Goal: Information Seeking & Learning: Learn about a topic

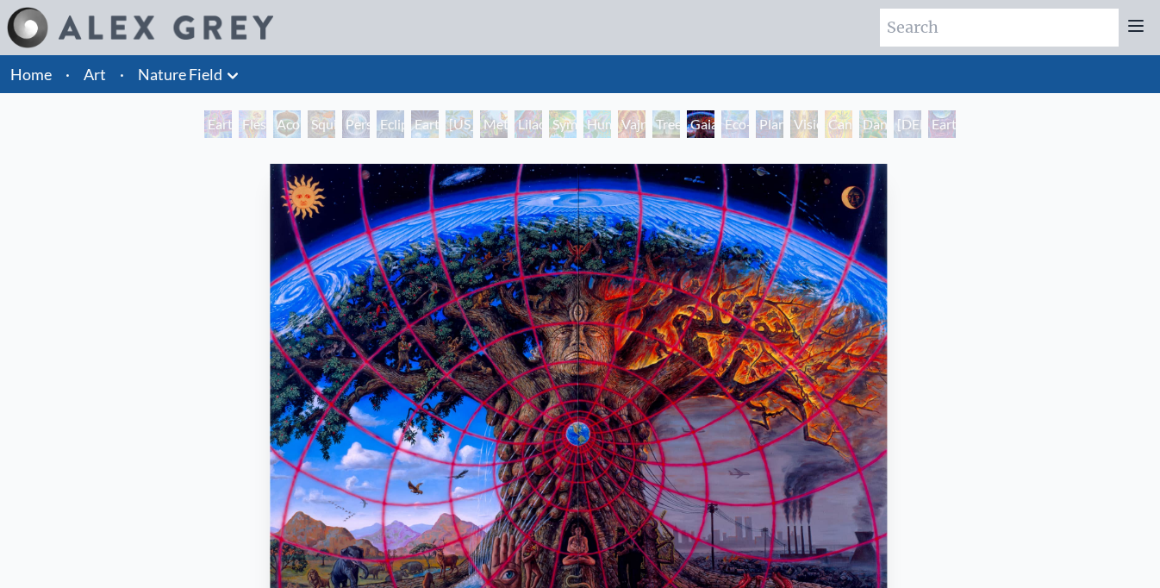
click at [395, 511] on img "15 / 22" at bounding box center [578, 399] width 617 height 470
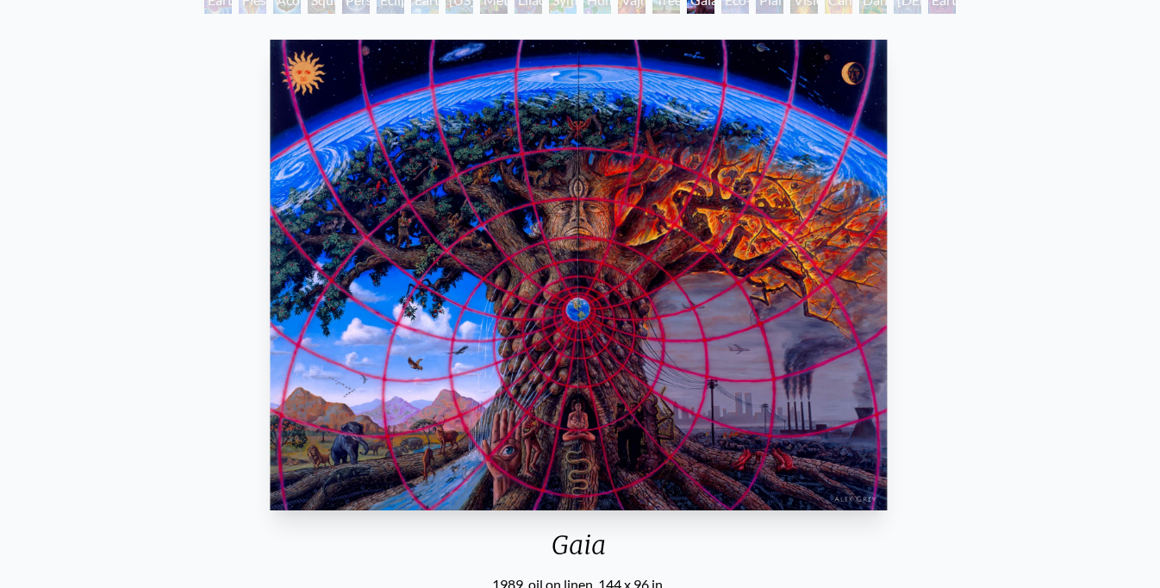
scroll to position [144, 0]
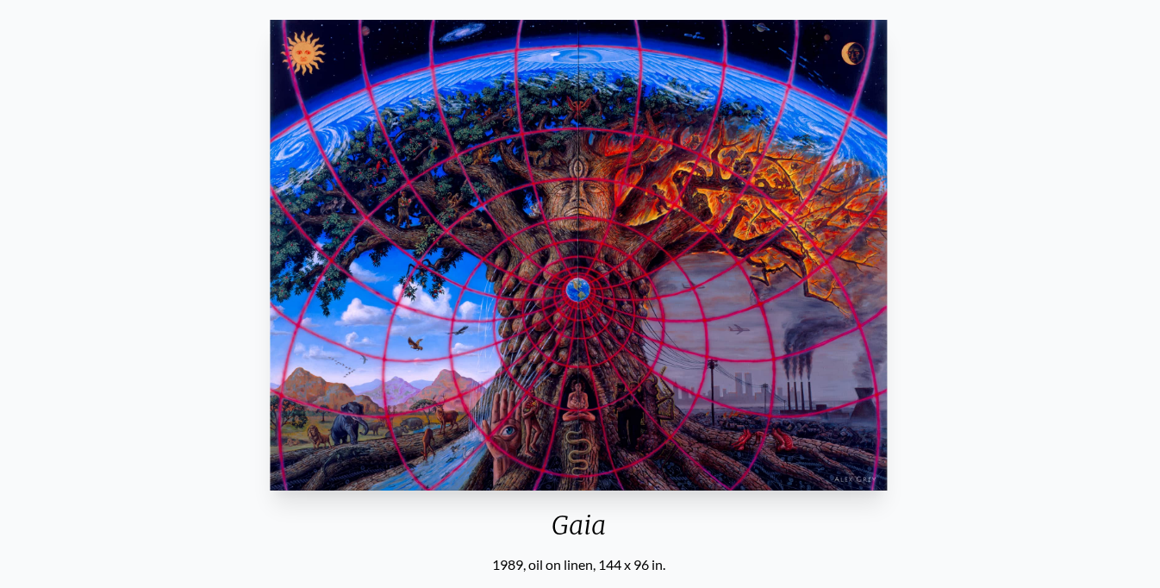
click at [401, 475] on img "15 / 22" at bounding box center [578, 255] width 617 height 470
click at [403, 427] on img "15 / 22" at bounding box center [578, 255] width 617 height 470
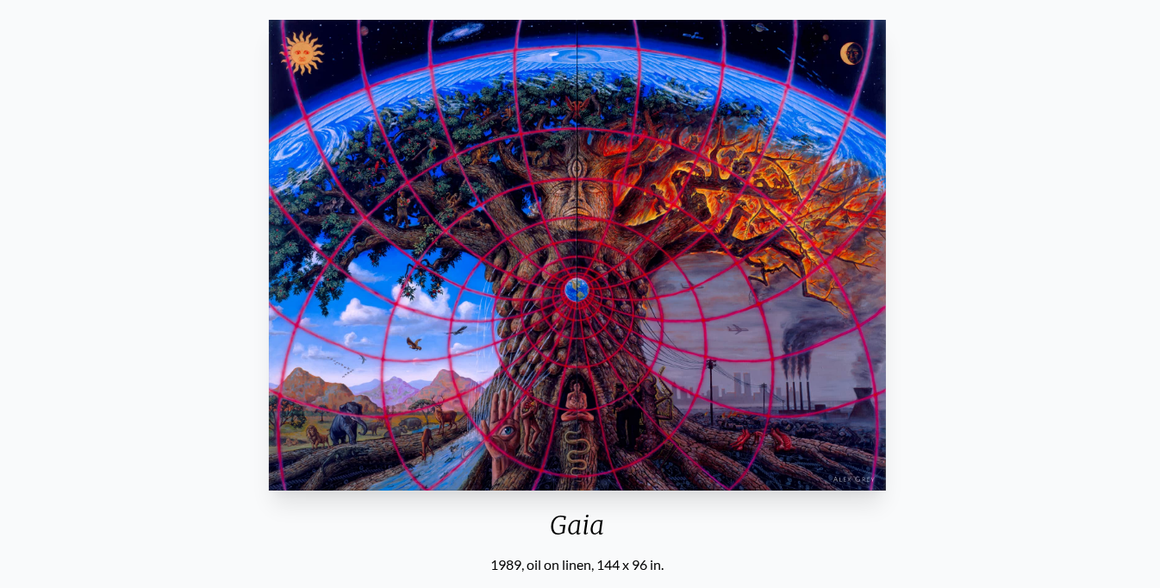
click at [384, 490] on div "Gaia 1989, oil on linen, 144 x 96 in." at bounding box center [577, 294] width 631 height 562
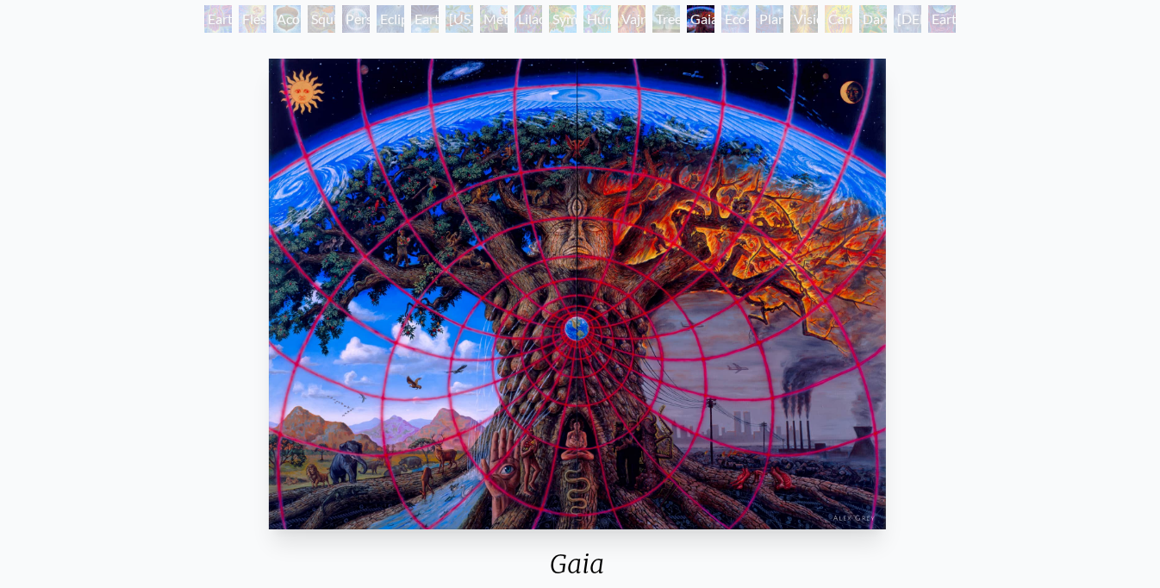
scroll to position [101, 0]
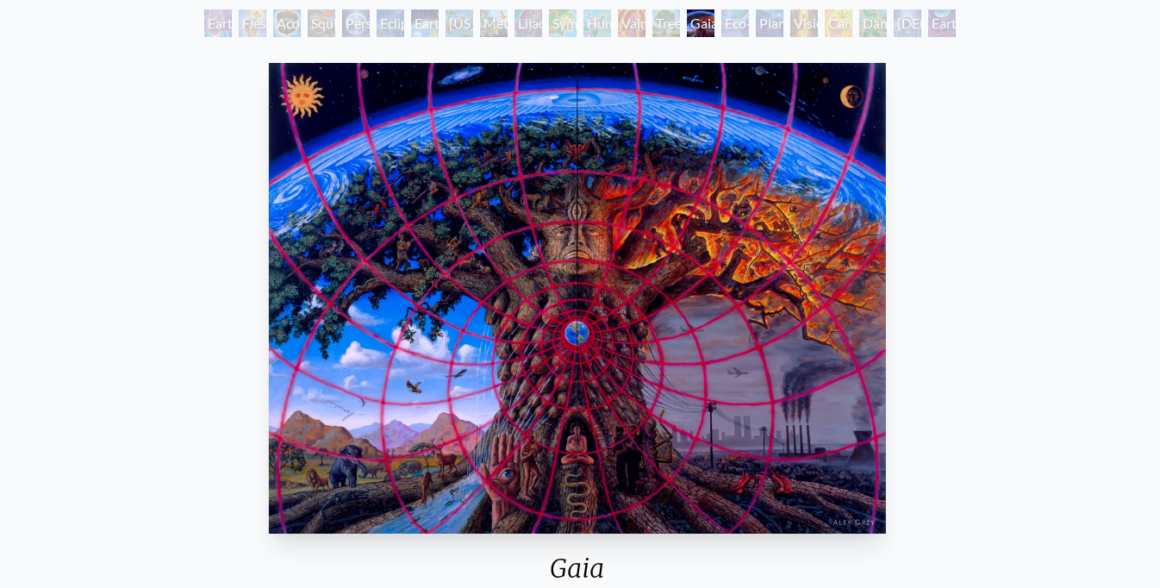
click at [225, 25] on div "Earth Witness" at bounding box center [218, 23] width 28 height 28
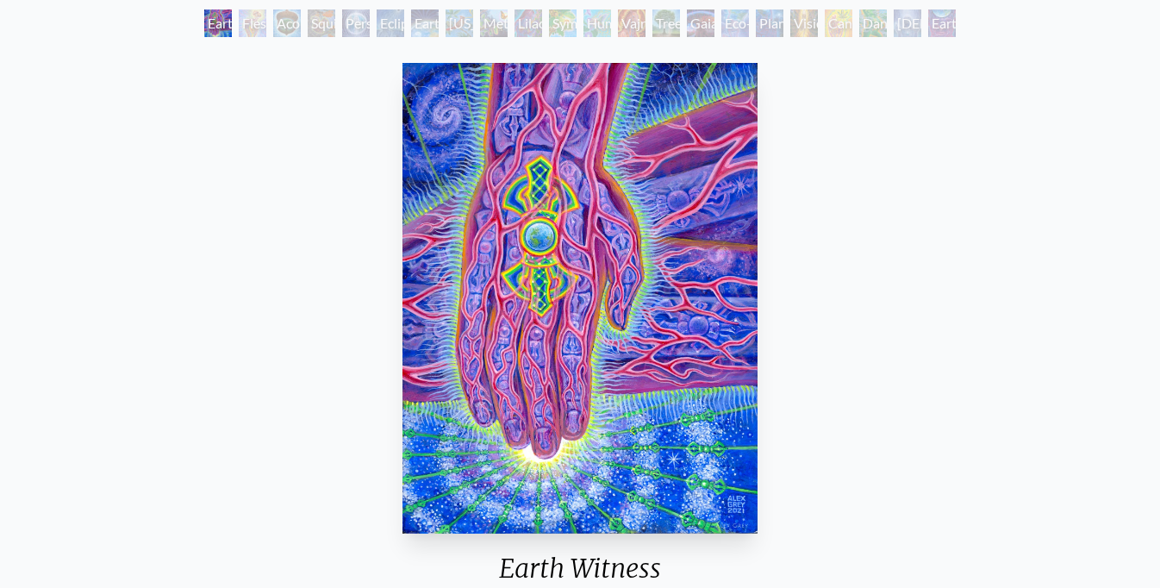
click at [296, 22] on div "Acorn Dream" at bounding box center [287, 23] width 28 height 28
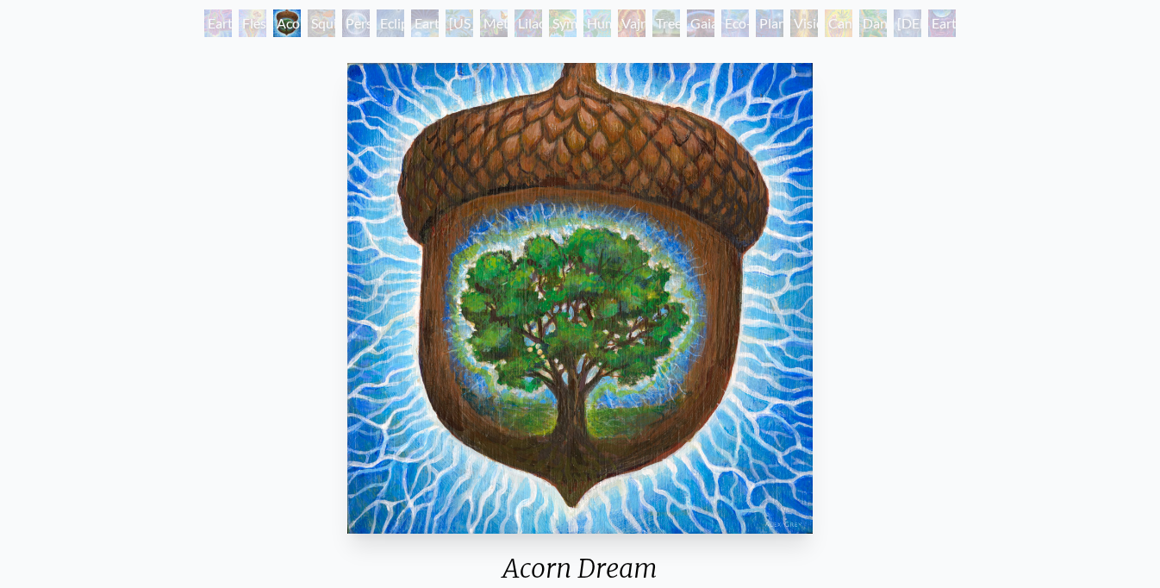
click at [352, 25] on div "Person Planet" at bounding box center [356, 23] width 28 height 28
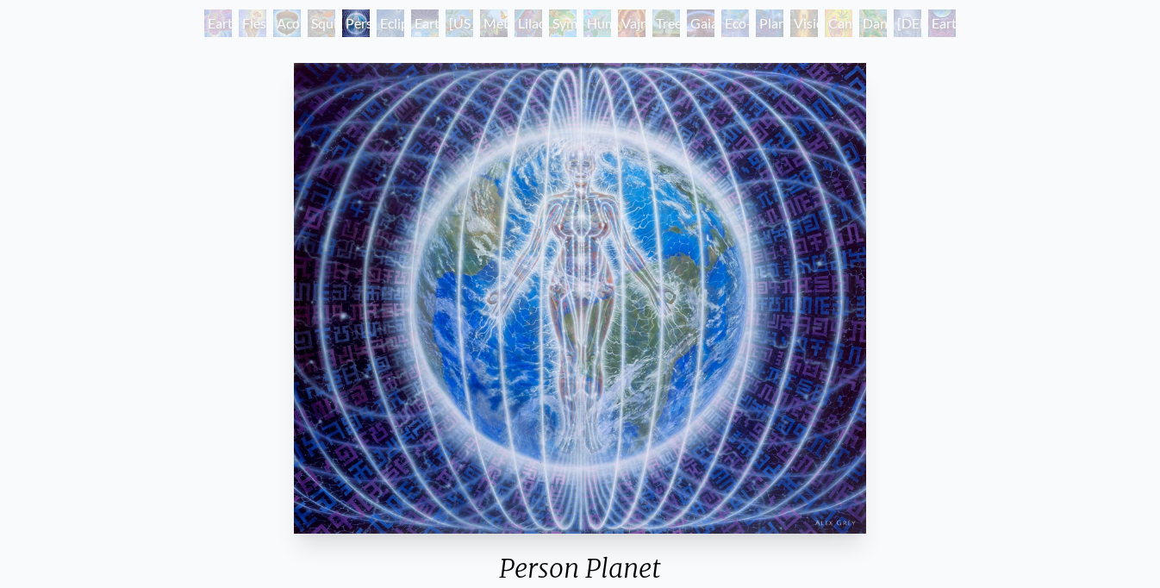
click at [426, 25] on div "Earth Energies" at bounding box center [425, 23] width 28 height 28
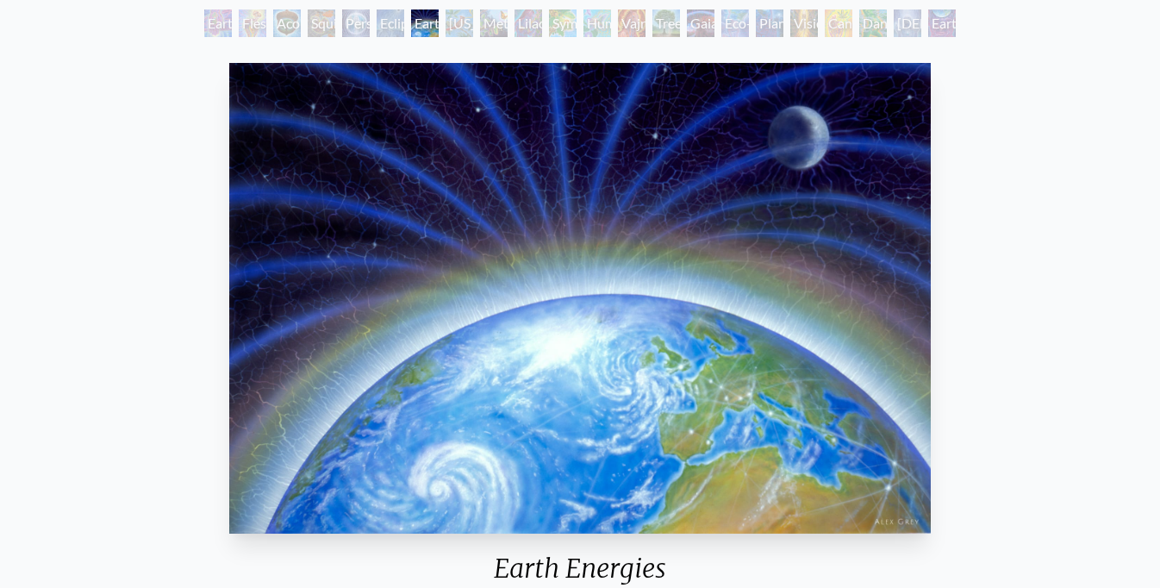
click at [494, 24] on div "Metamorphosis" at bounding box center [494, 23] width 28 height 28
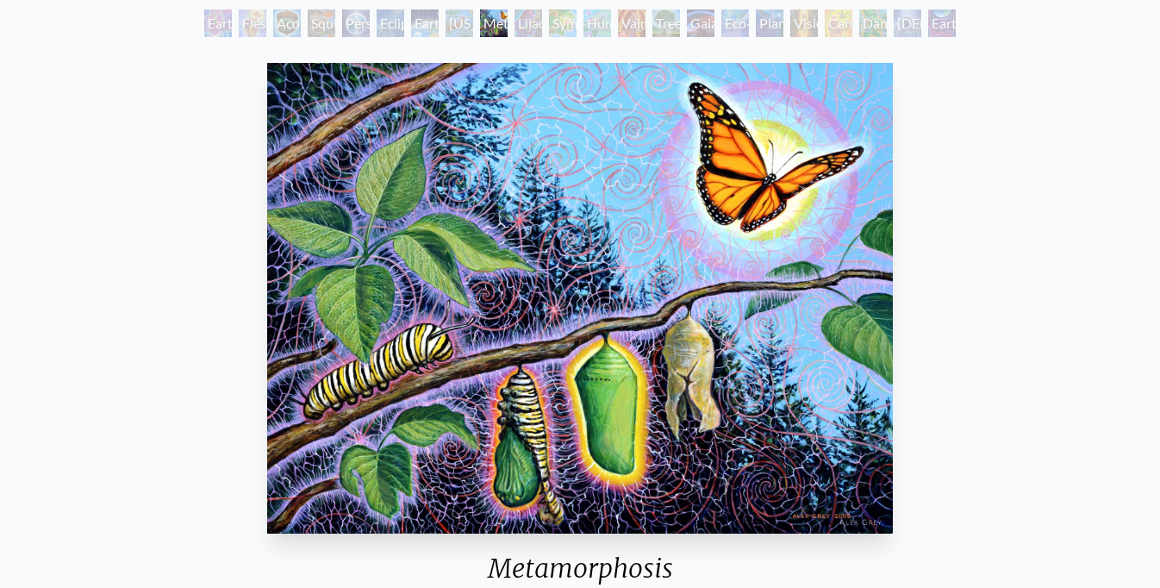
click at [566, 19] on div "Symbiosis: Gall Wasp & Oak Tree" at bounding box center [563, 23] width 28 height 28
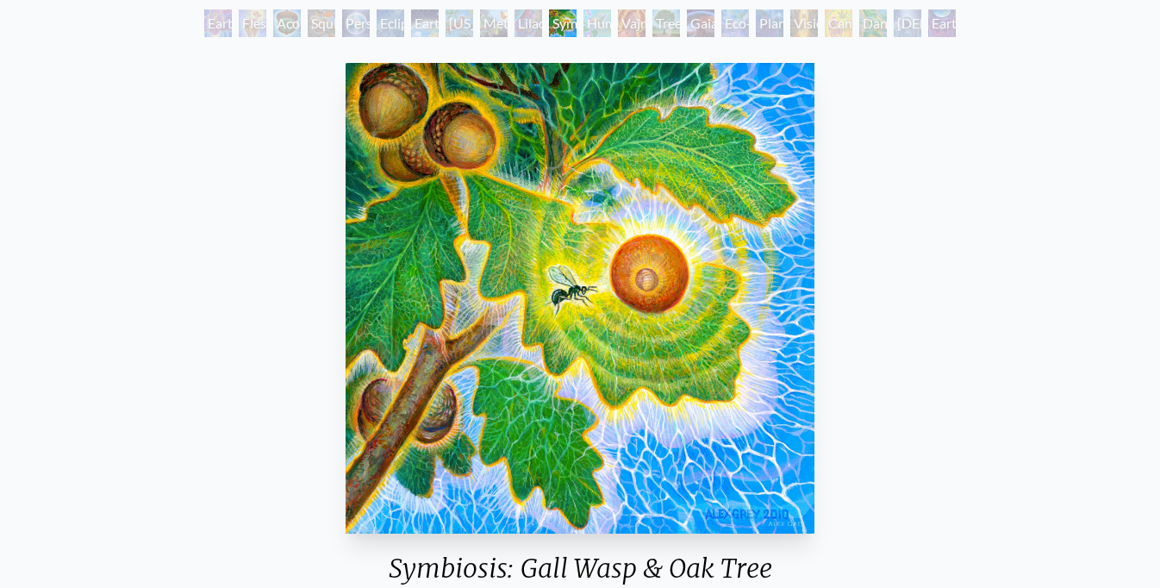
click at [680, 22] on div "Tree & Person" at bounding box center [666, 23] width 28 height 28
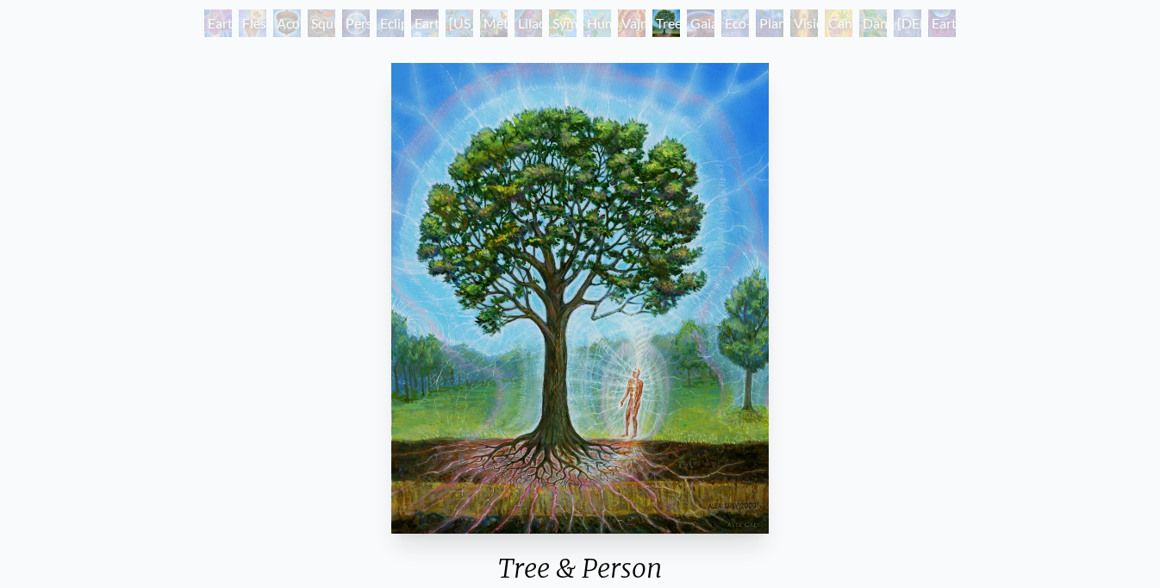
click at [734, 24] on div "Eco-Atlas" at bounding box center [735, 23] width 28 height 28
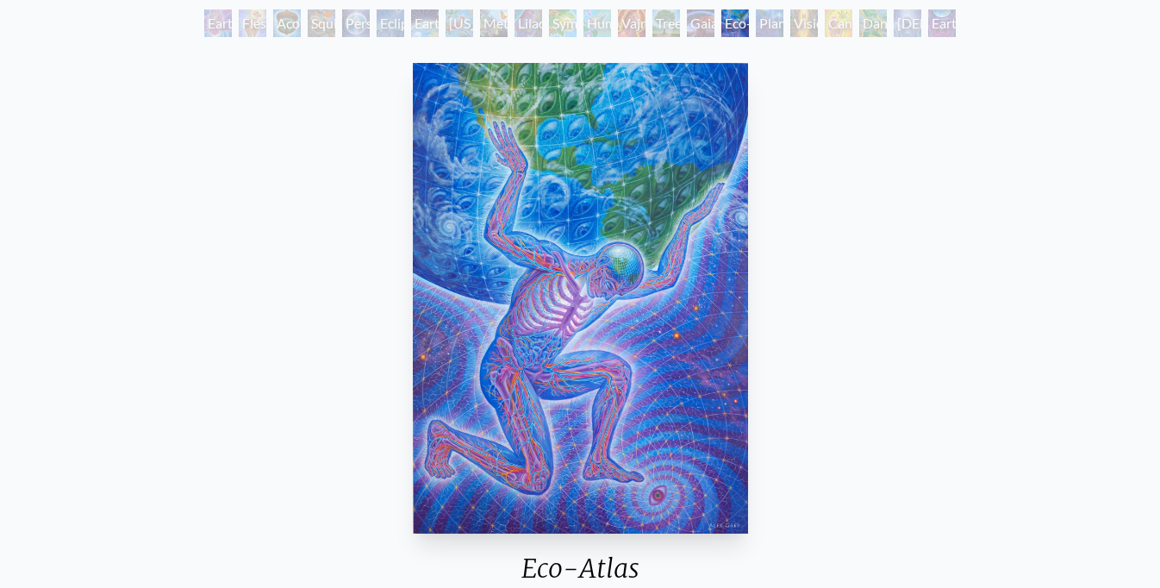
click at [783, 25] on div "Planetary Prayers" at bounding box center [770, 23] width 28 height 28
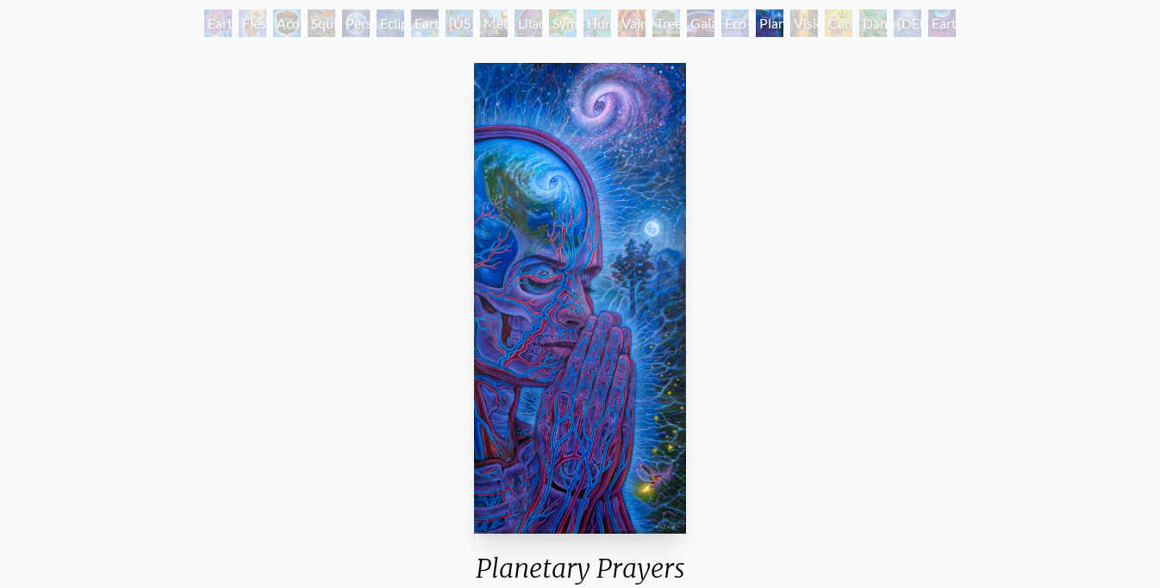
click at [845, 21] on div "Cannabis Mudra" at bounding box center [839, 23] width 28 height 28
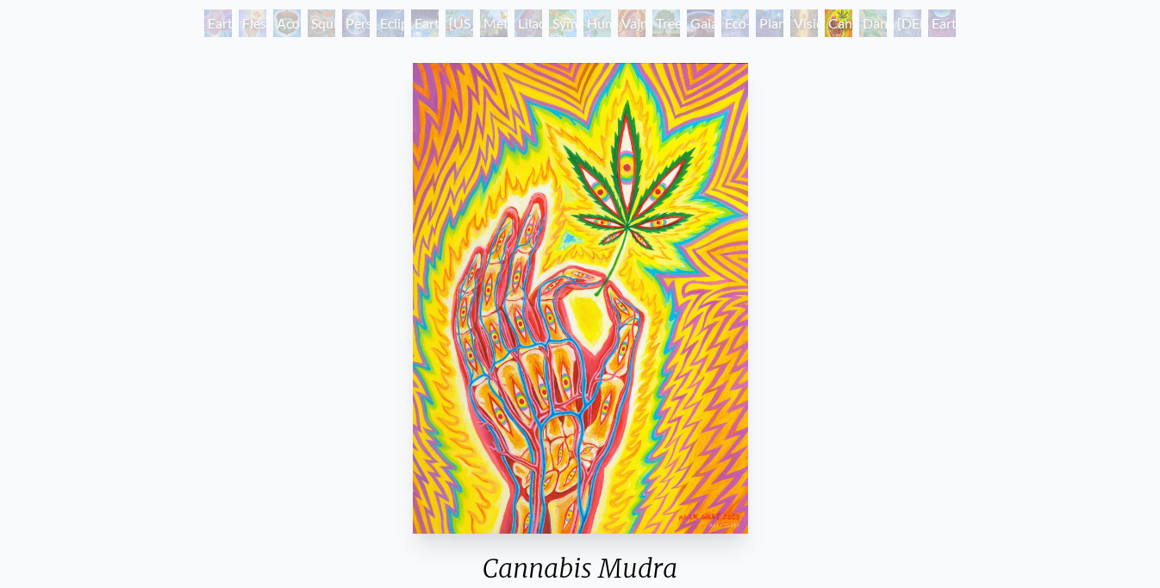
click at [911, 20] on div "Baptism in the Ocean of Awareness" at bounding box center [908, 23] width 28 height 28
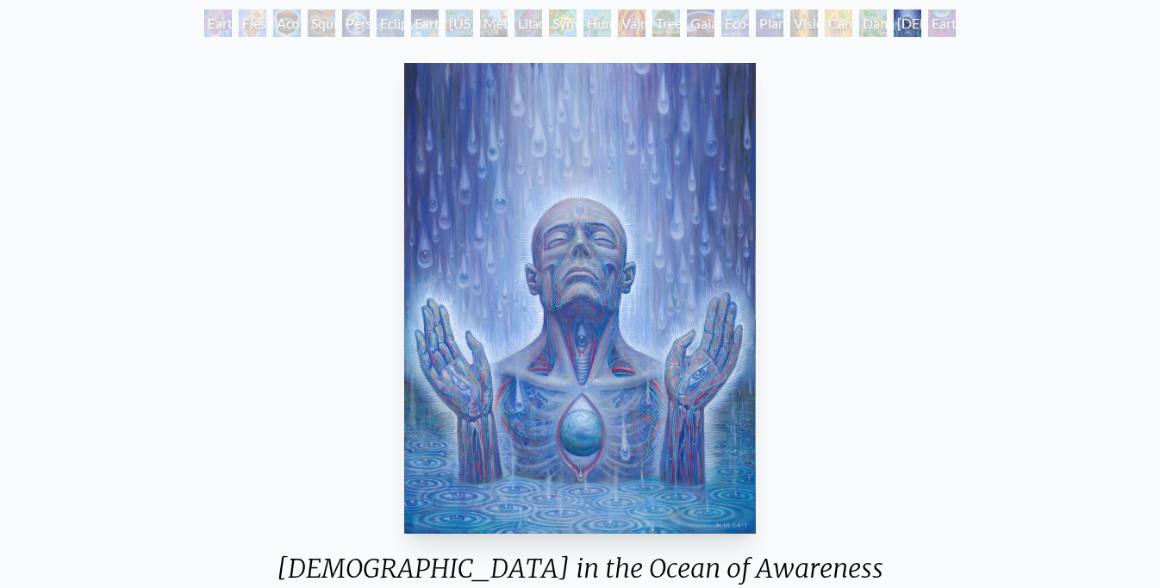
click at [949, 22] on div "Earthmind" at bounding box center [942, 23] width 28 height 28
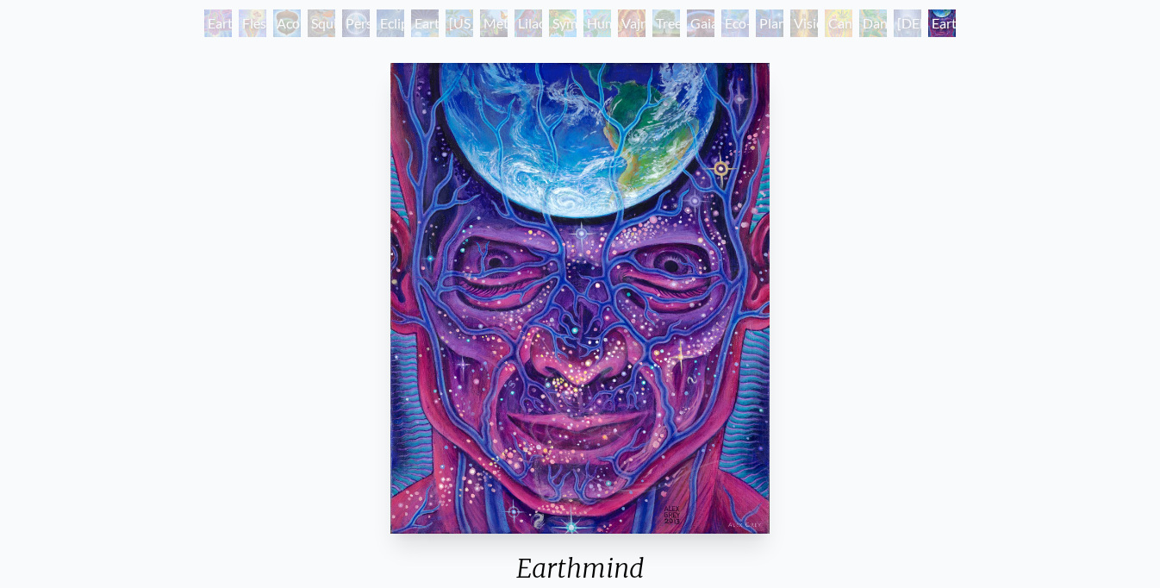
click at [240, 95] on div "Earthmind 2013, acrylic on linen, 16 x 20 in. Visit the CoSM Shop" at bounding box center [580, 399] width 1132 height 686
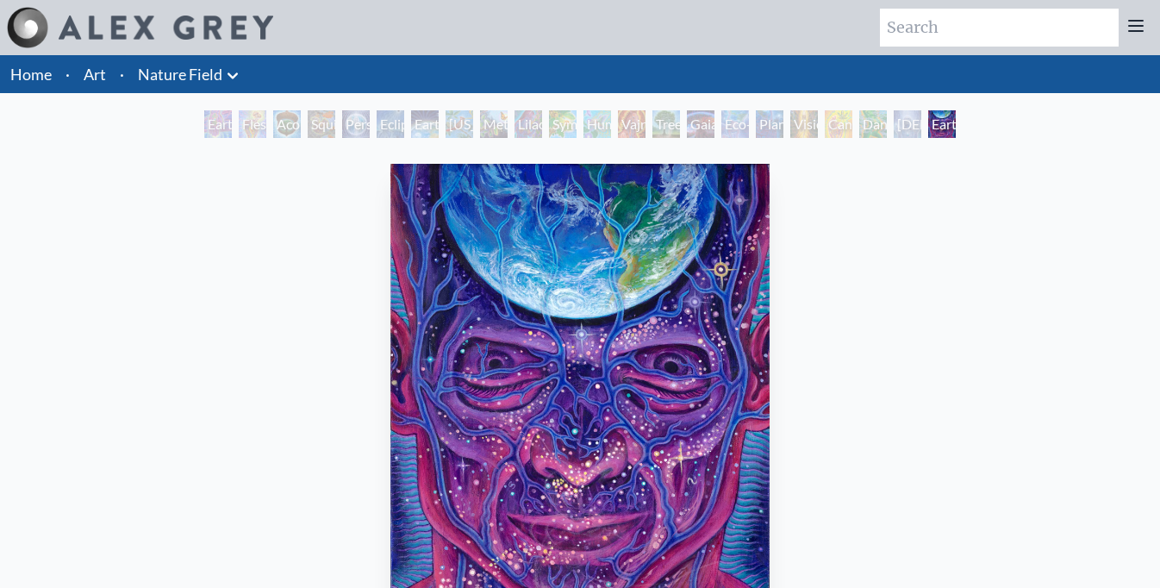
click at [224, 124] on div "Earth Witness" at bounding box center [218, 124] width 28 height 28
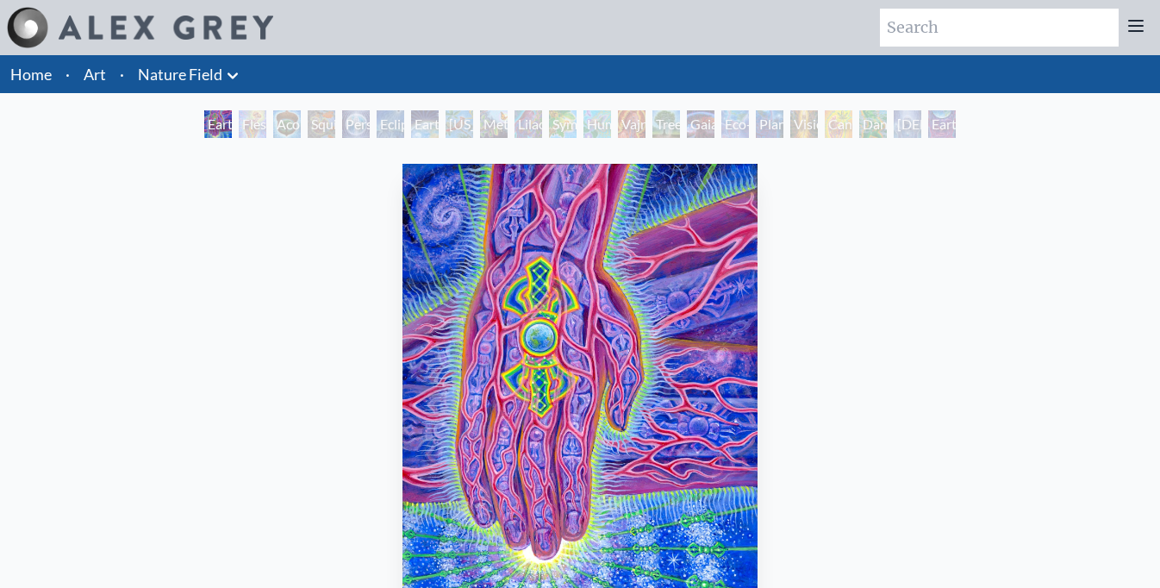
click at [290, 123] on div "Acorn Dream" at bounding box center [287, 124] width 28 height 28
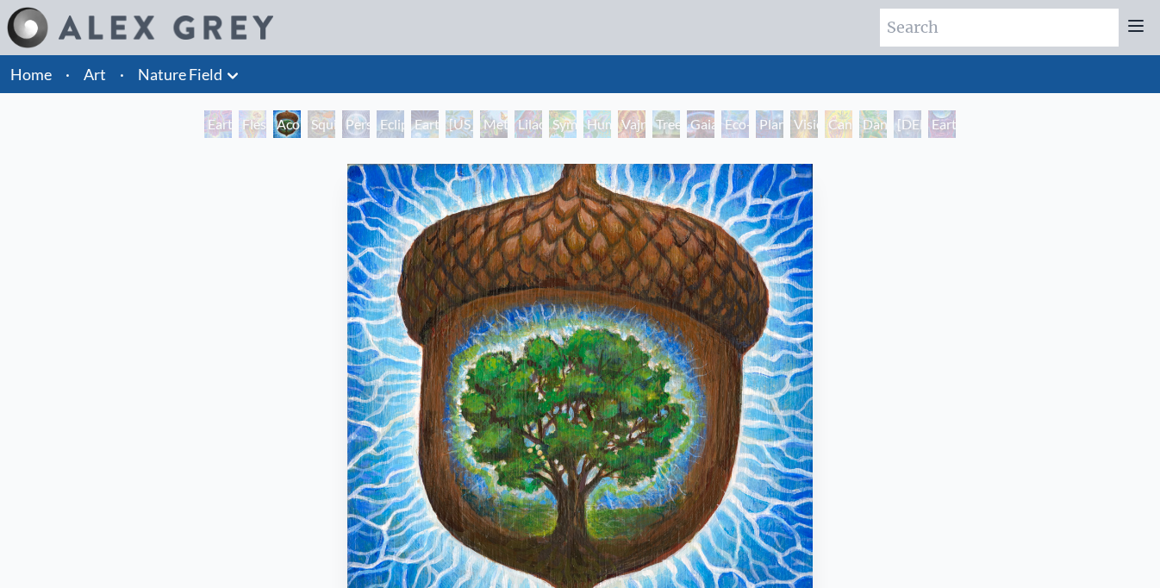
click at [355, 120] on div "Person Planet" at bounding box center [356, 124] width 28 height 28
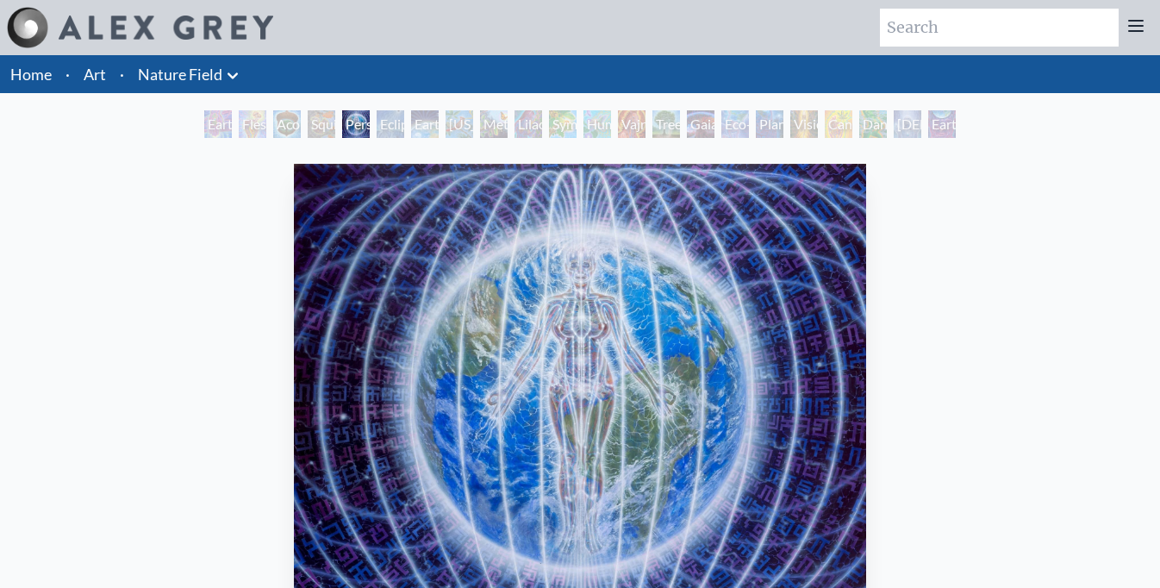
click at [423, 121] on div "Earth Energies" at bounding box center [425, 124] width 28 height 28
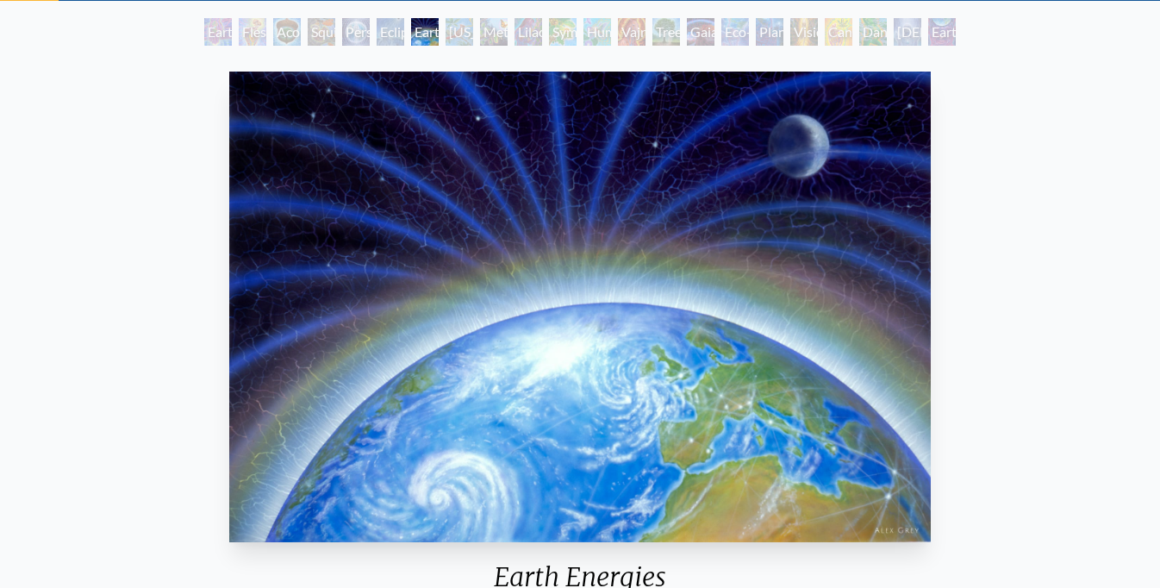
scroll to position [95, 0]
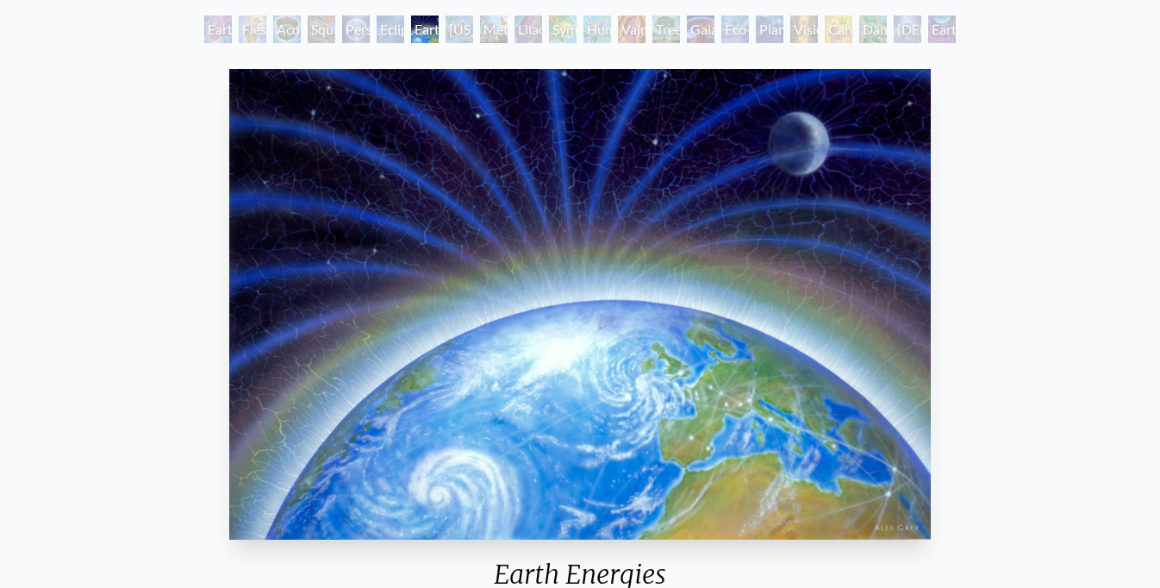
click at [463, 31] on div "Ohio Song" at bounding box center [459, 30] width 28 height 28
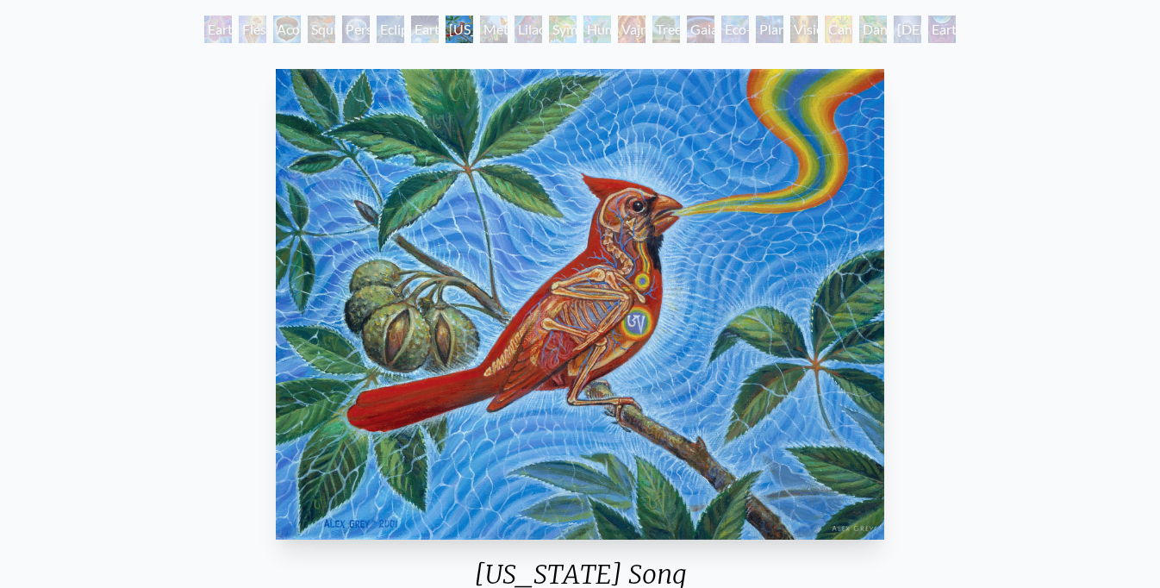
click at [508, 28] on div "Metamorphosis" at bounding box center [494, 30] width 28 height 28
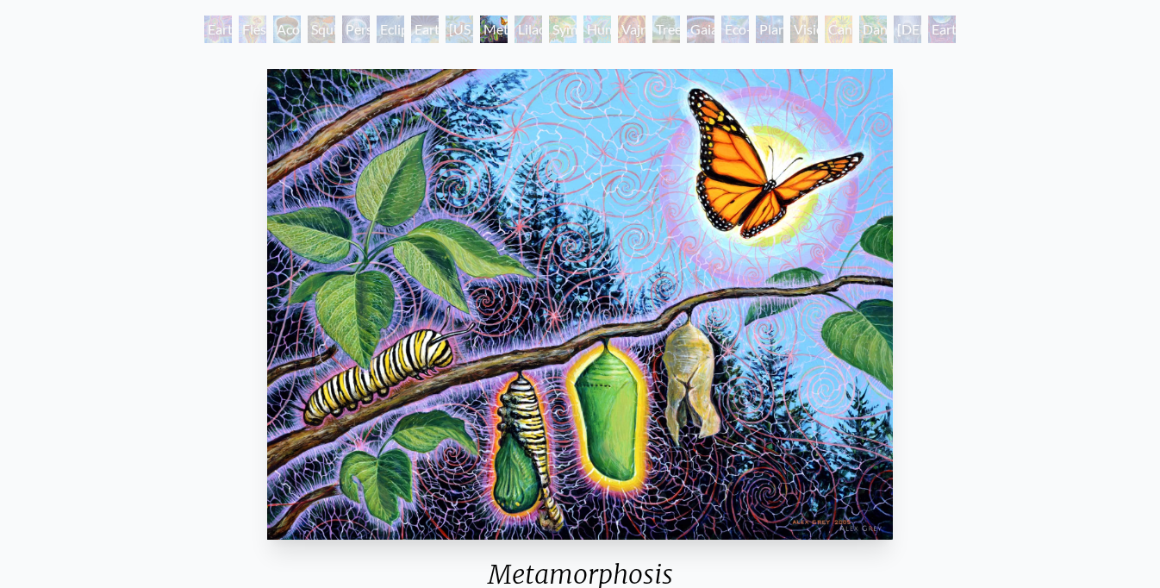
click at [571, 28] on div "Symbiosis: Gall Wasp & Oak Tree" at bounding box center [563, 30] width 28 height 28
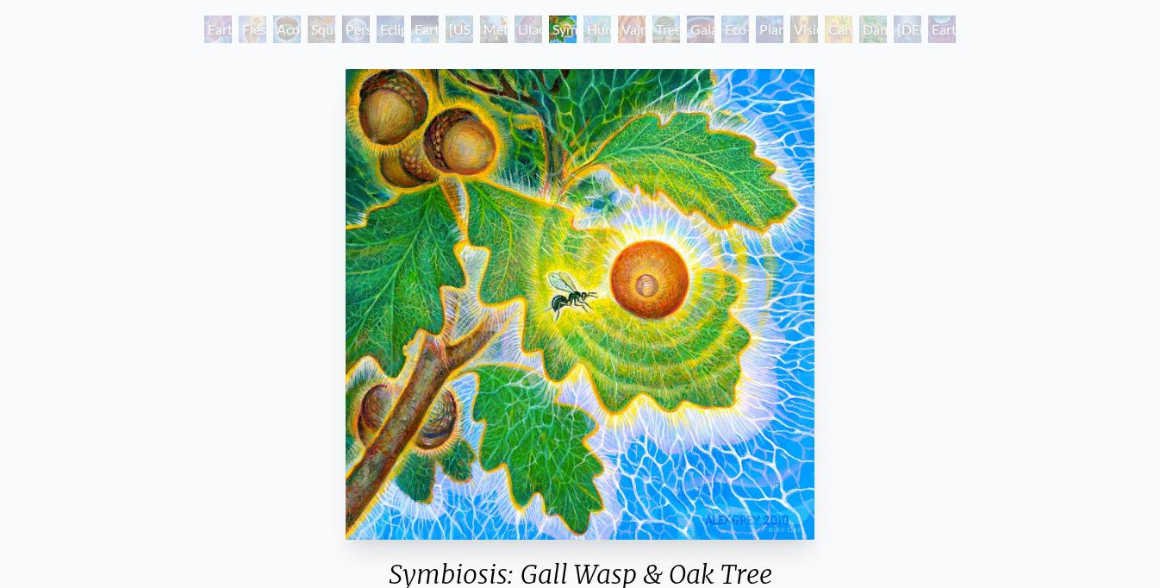
click at [680, 27] on div "Tree & Person" at bounding box center [666, 30] width 28 height 28
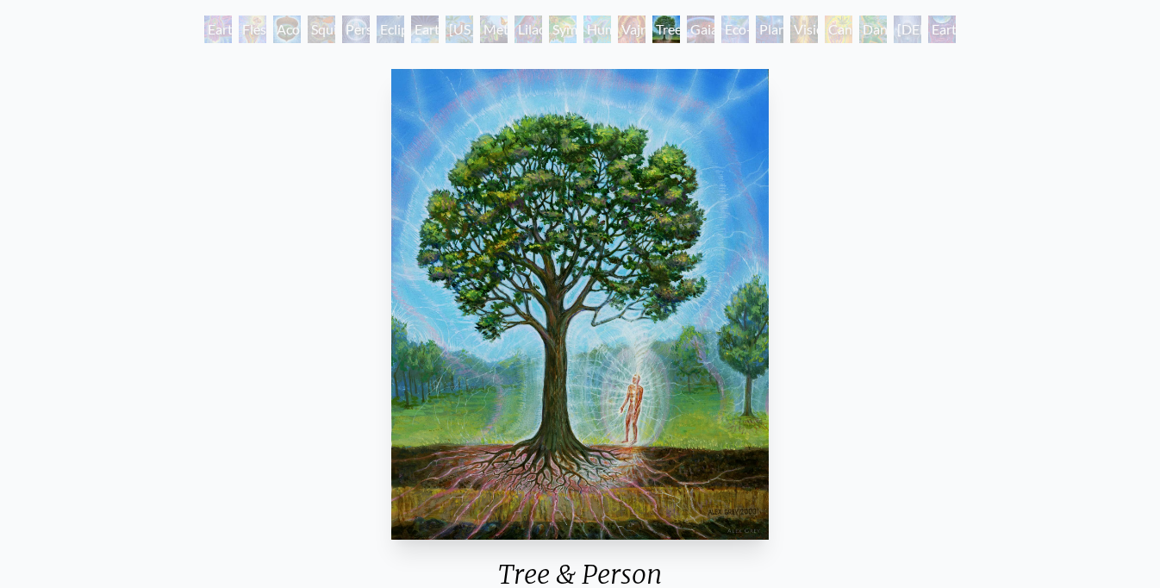
click at [734, 29] on div "Eco-Atlas" at bounding box center [735, 30] width 28 height 28
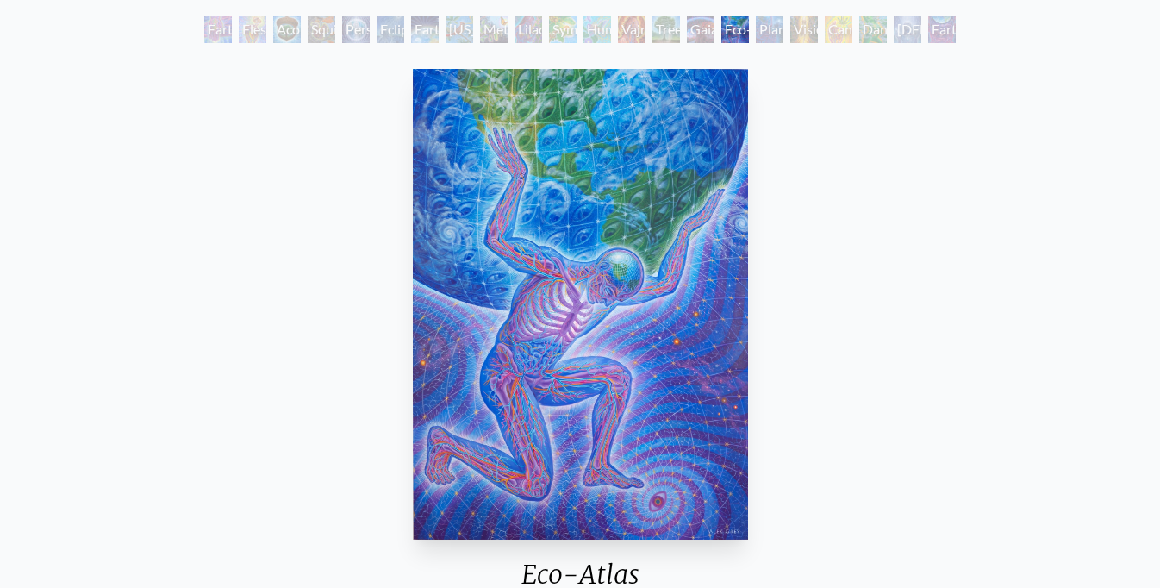
click at [783, 28] on div "Planetary Prayers" at bounding box center [770, 30] width 28 height 28
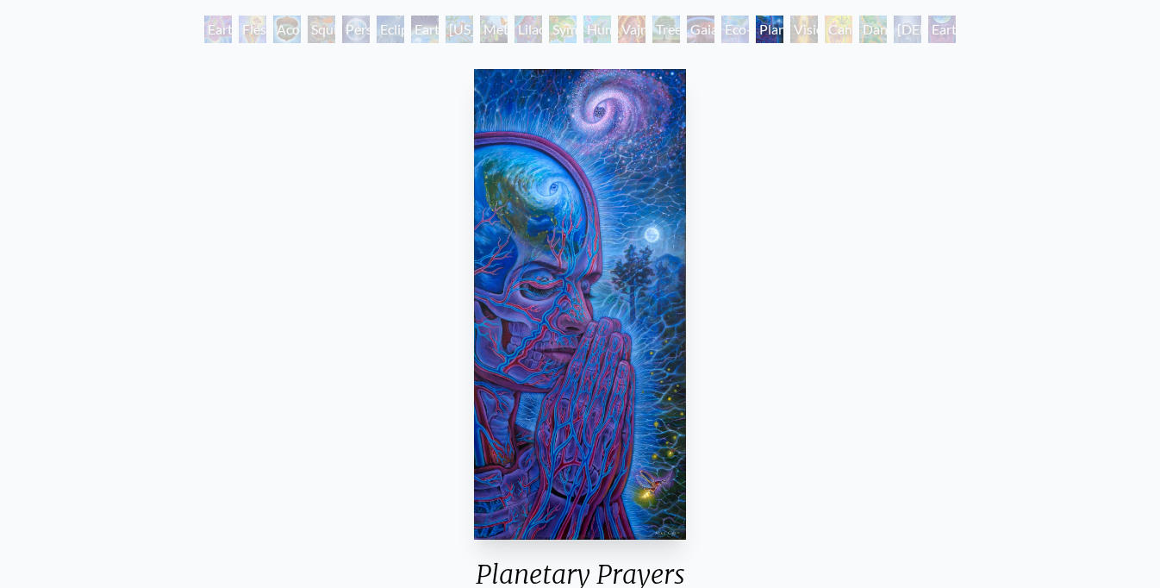
click at [843, 28] on div "Cannabis Mudra" at bounding box center [839, 30] width 28 height 28
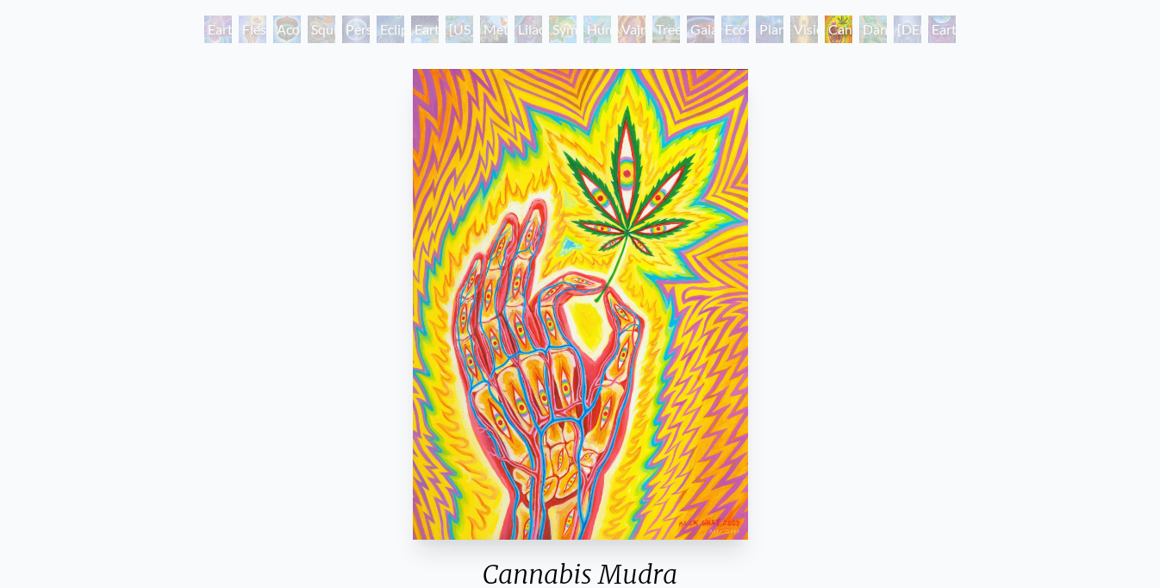
click at [910, 28] on div "Baptism in the Ocean of Awareness" at bounding box center [908, 30] width 28 height 28
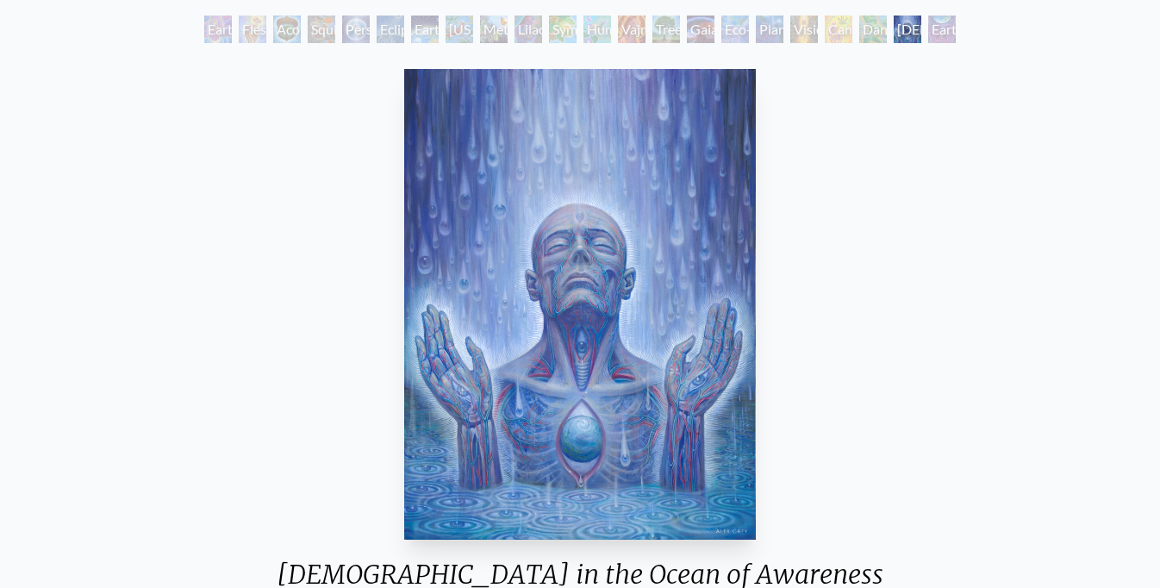
click at [950, 24] on div "Earthmind" at bounding box center [942, 30] width 28 height 28
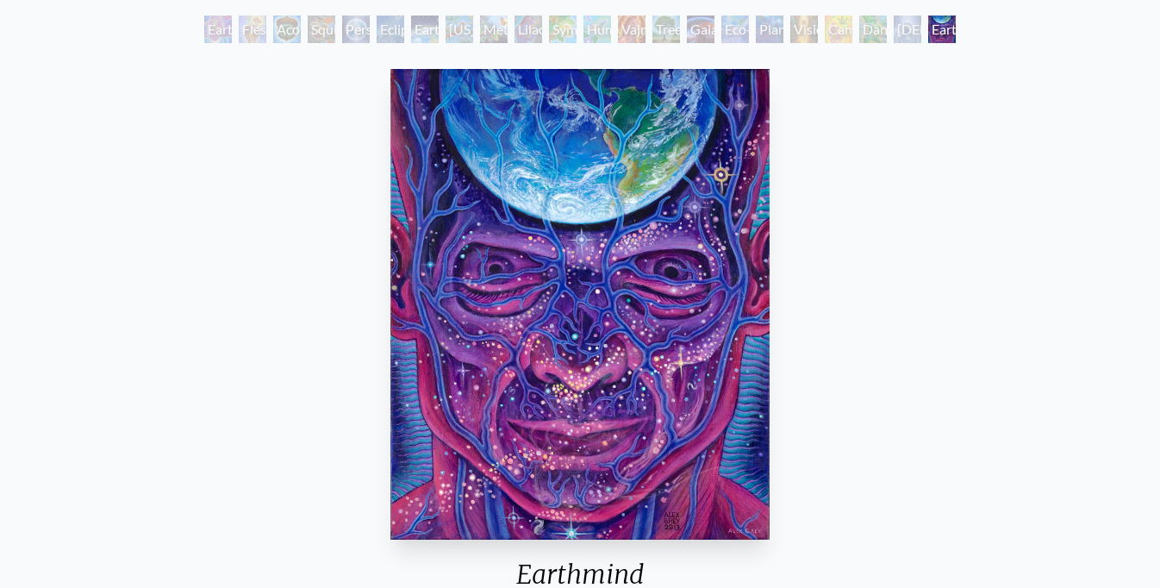
click at [293, 156] on div "Earthmind 2013, acrylic on linen, 16 x 20 in. Visit the CoSM Shop" at bounding box center [580, 405] width 1132 height 686
click at [283, 149] on div "Earthmind 2013, acrylic on linen, 16 x 20 in. Visit the CoSM Shop" at bounding box center [580, 405] width 1132 height 686
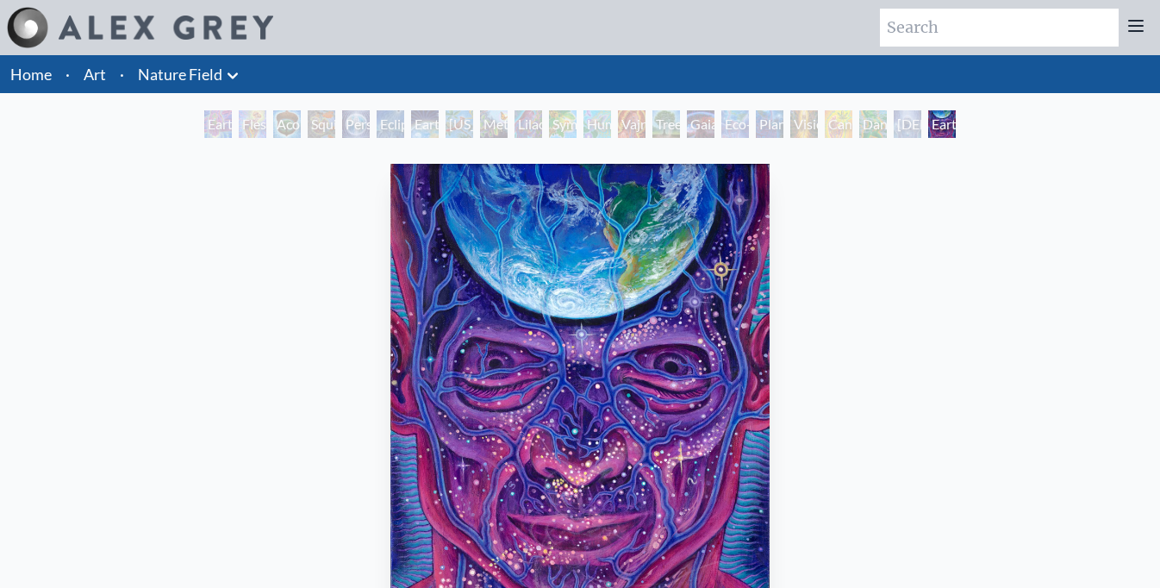
click at [108, 72] on li "Art" at bounding box center [95, 74] width 36 height 38
click at [98, 72] on link "Art" at bounding box center [95, 74] width 22 height 24
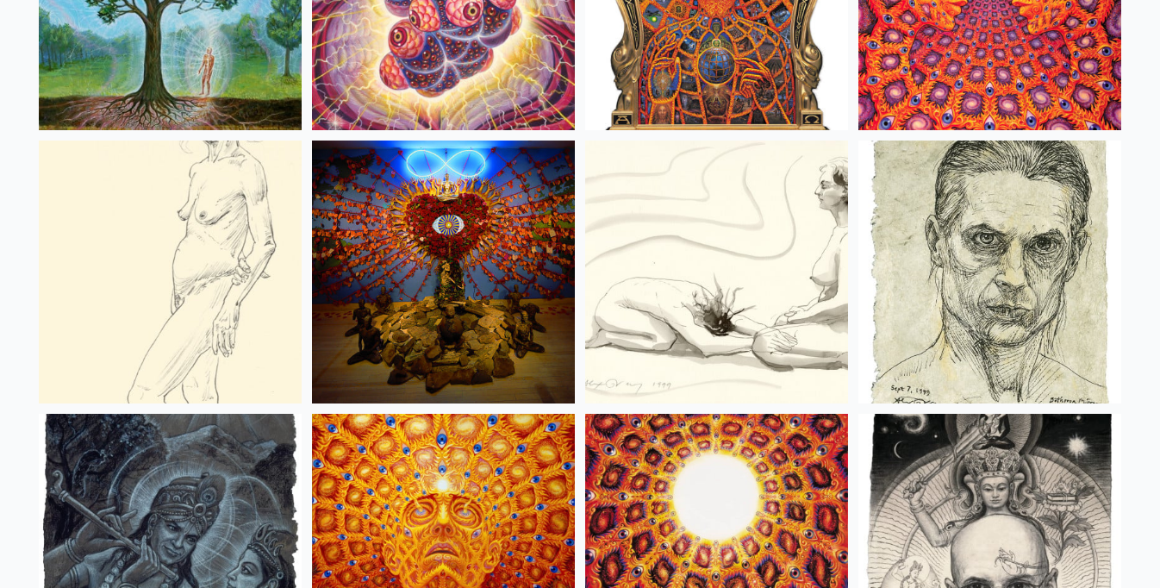
scroll to position [11802, 0]
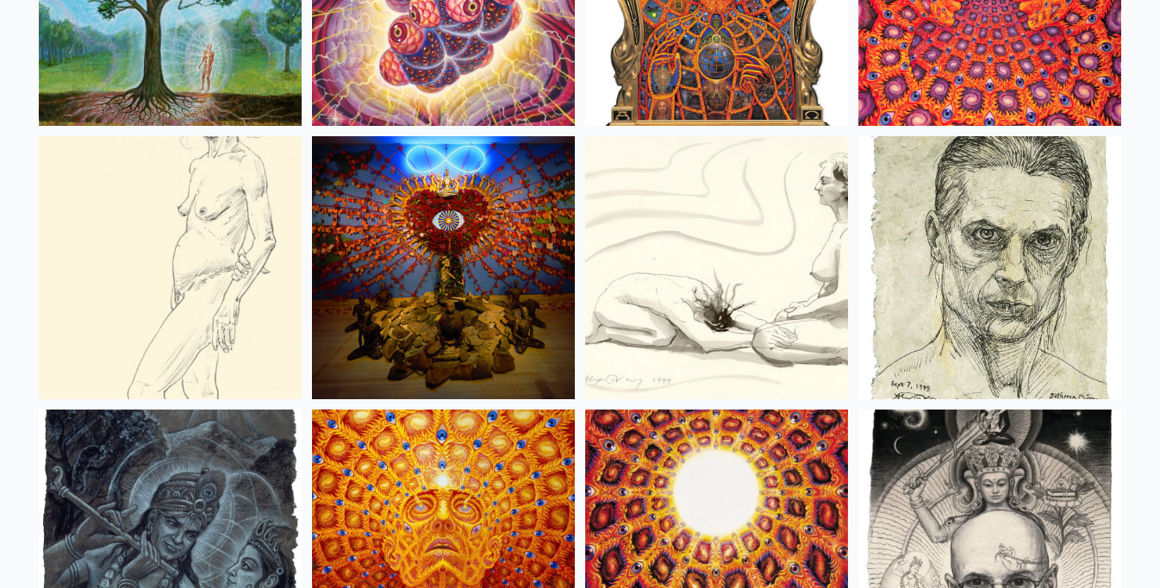
click at [392, 247] on img at bounding box center [443, 267] width 263 height 263
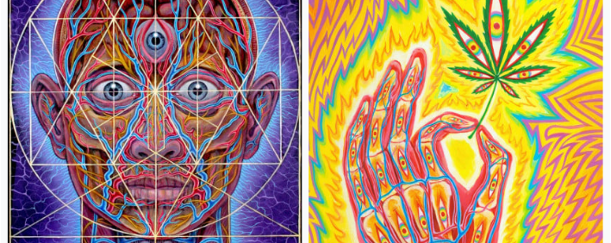
scroll to position [16594, 0]
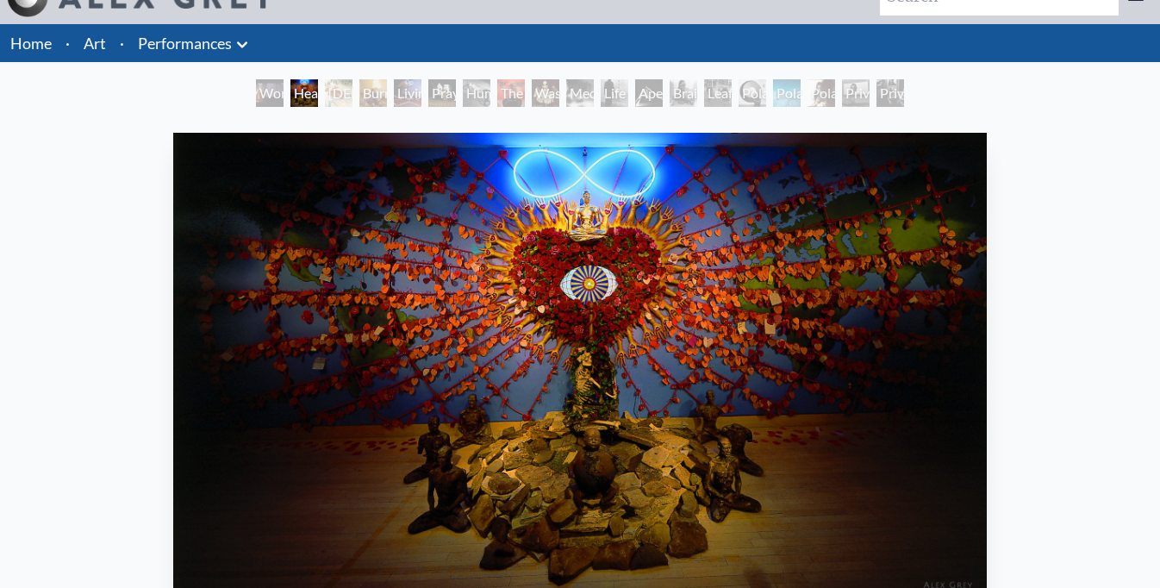
scroll to position [26, 0]
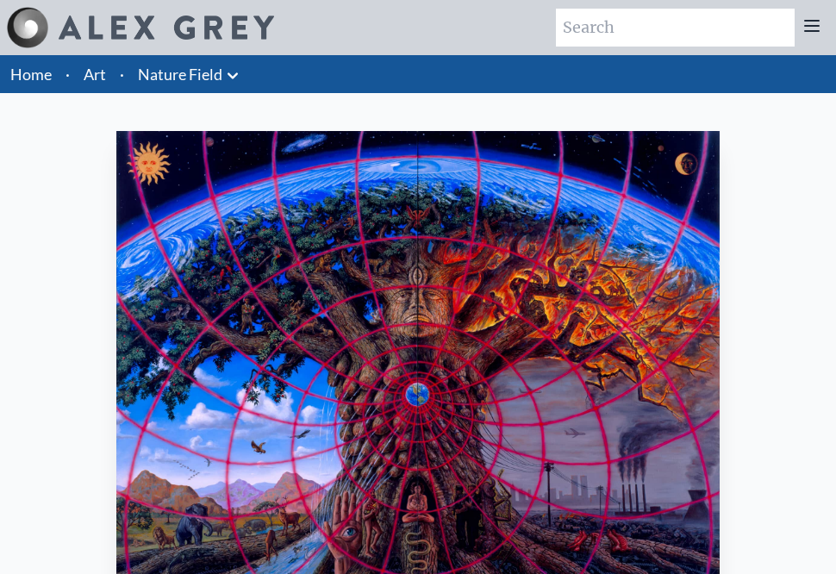
click at [202, 75] on link "Nature Field" at bounding box center [180, 74] width 84 height 24
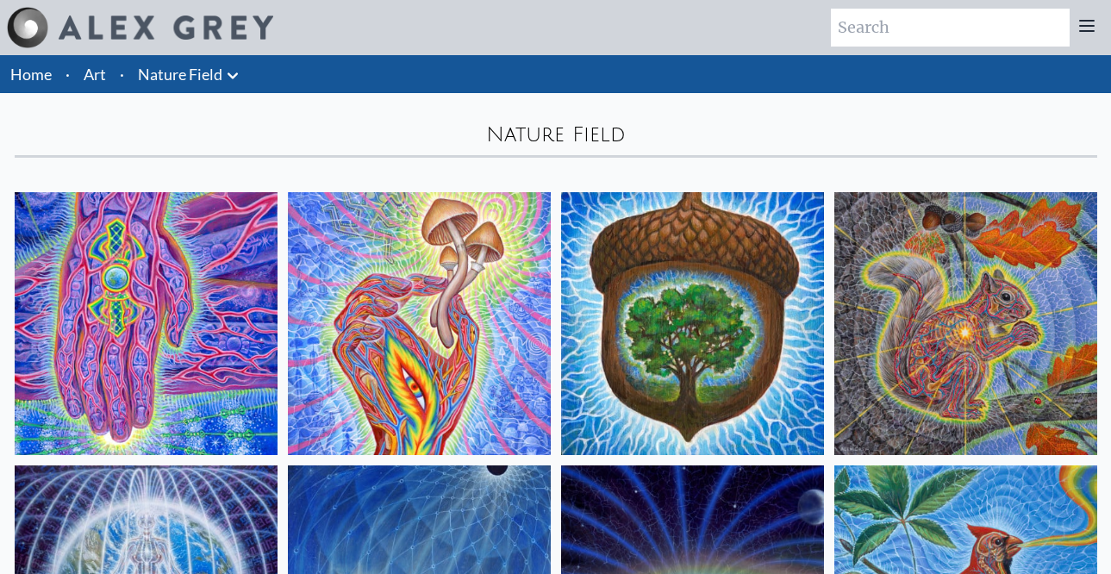
click at [233, 74] on icon at bounding box center [232, 75] width 21 height 21
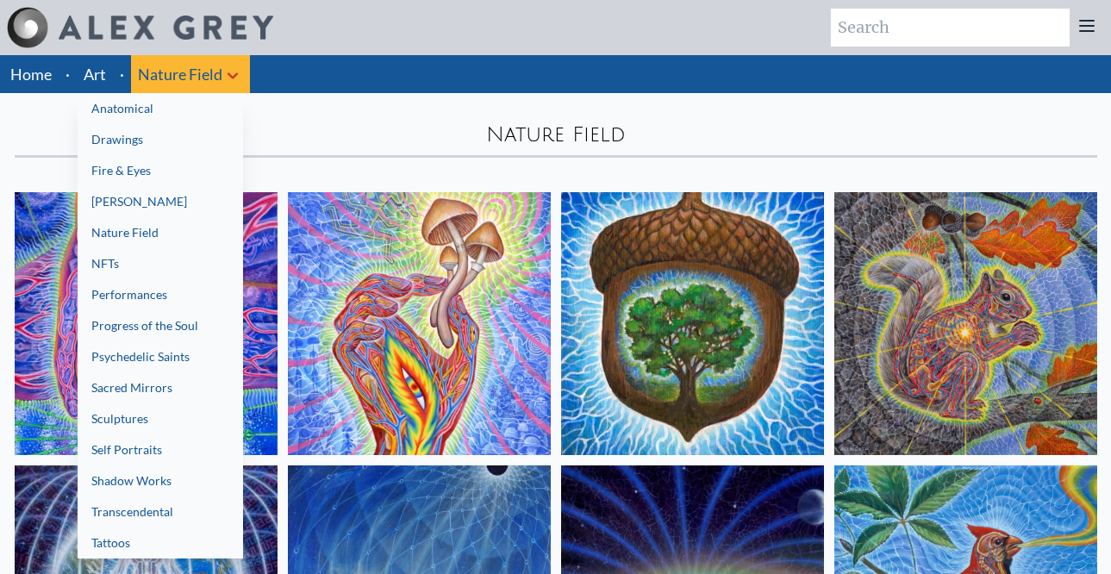
click at [292, 108] on div at bounding box center [555, 287] width 1111 height 574
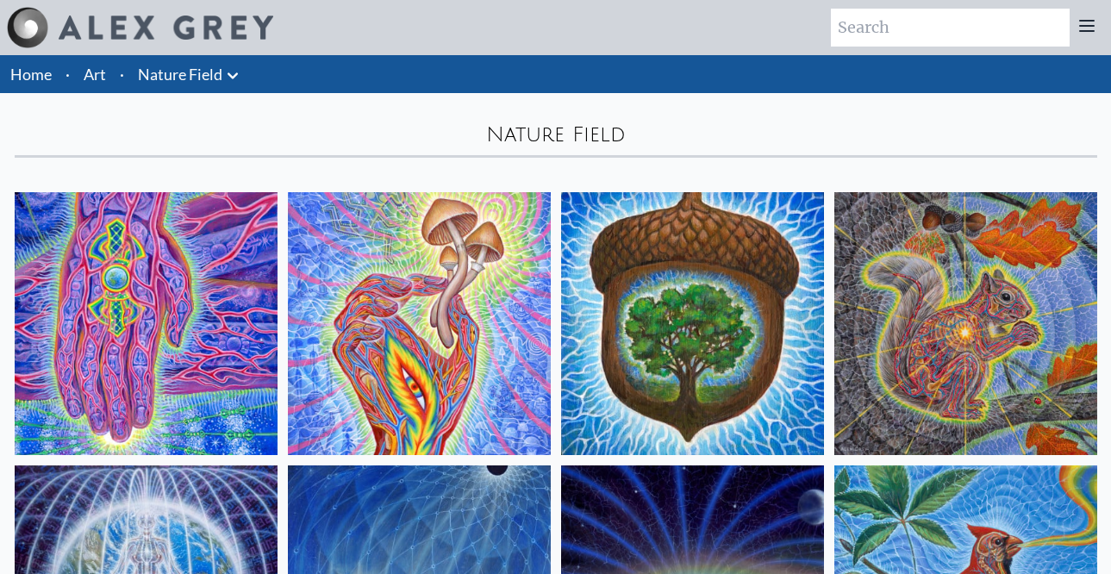
click at [225, 227] on img at bounding box center [146, 323] width 263 height 263
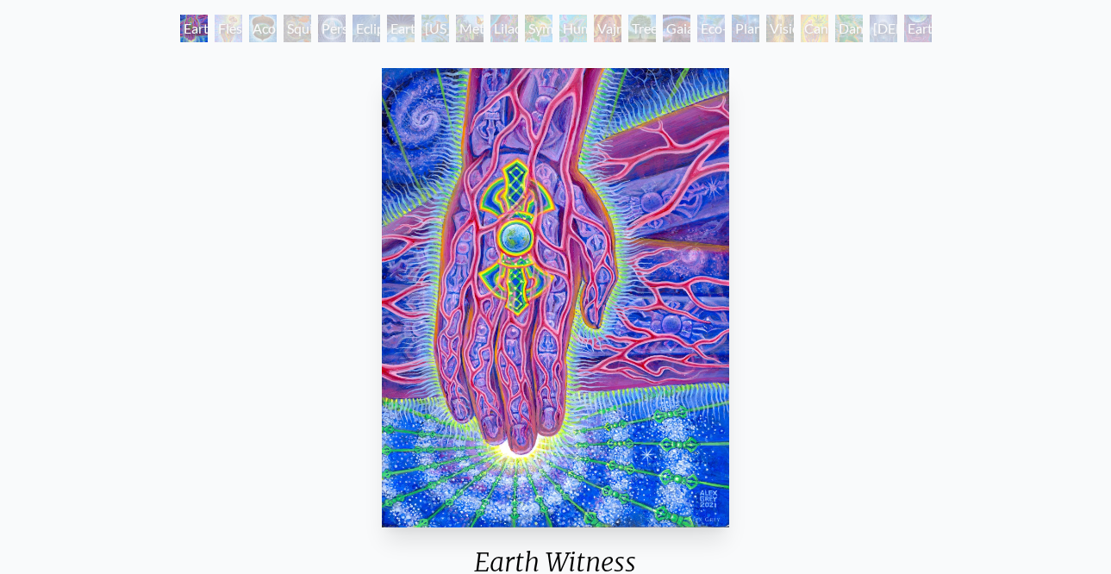
scroll to position [97, 0]
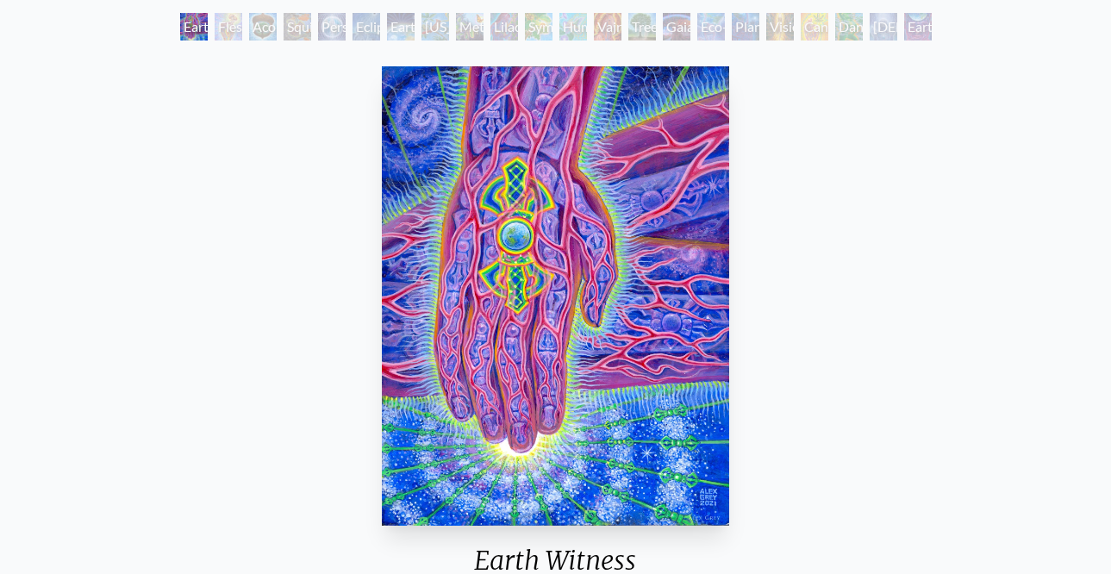
click at [230, 31] on div "Flesh of the Gods" at bounding box center [229, 27] width 28 height 28
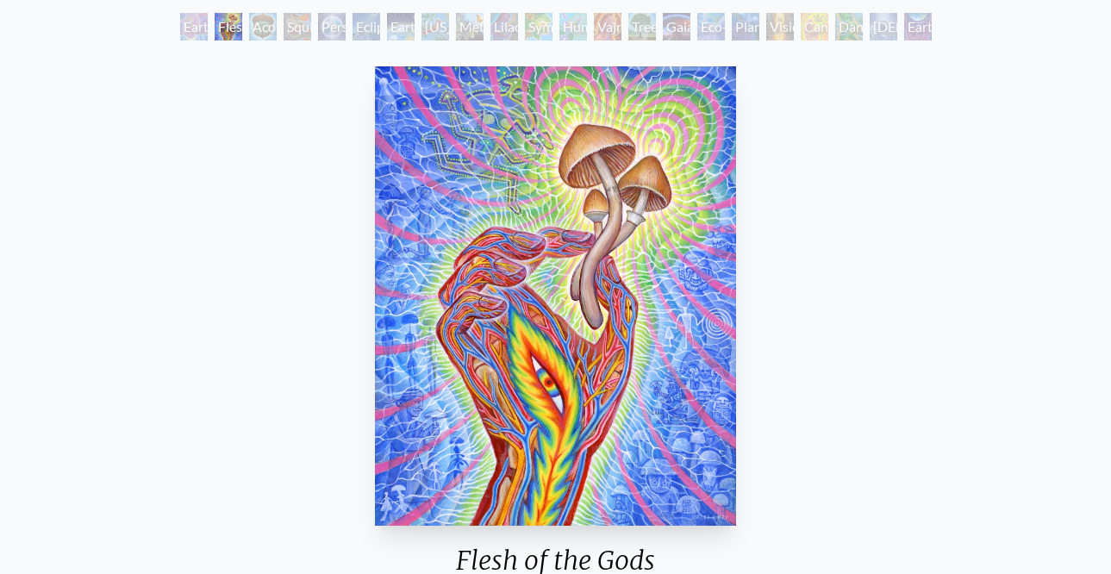
click at [300, 28] on div "Squirrel" at bounding box center [297, 27] width 28 height 28
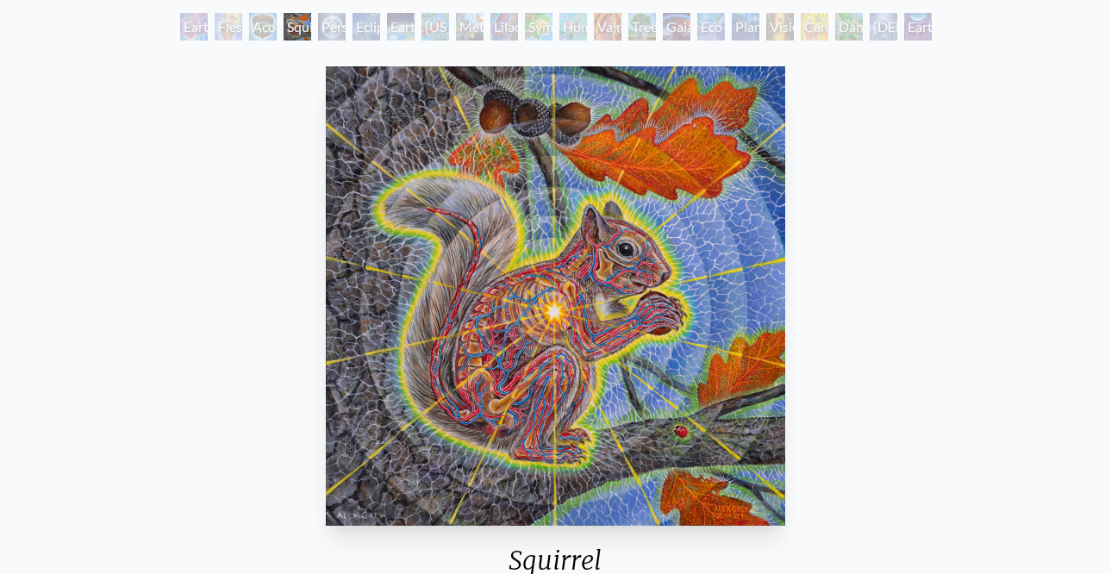
click at [346, 27] on div "Person Planet" at bounding box center [332, 27] width 28 height 28
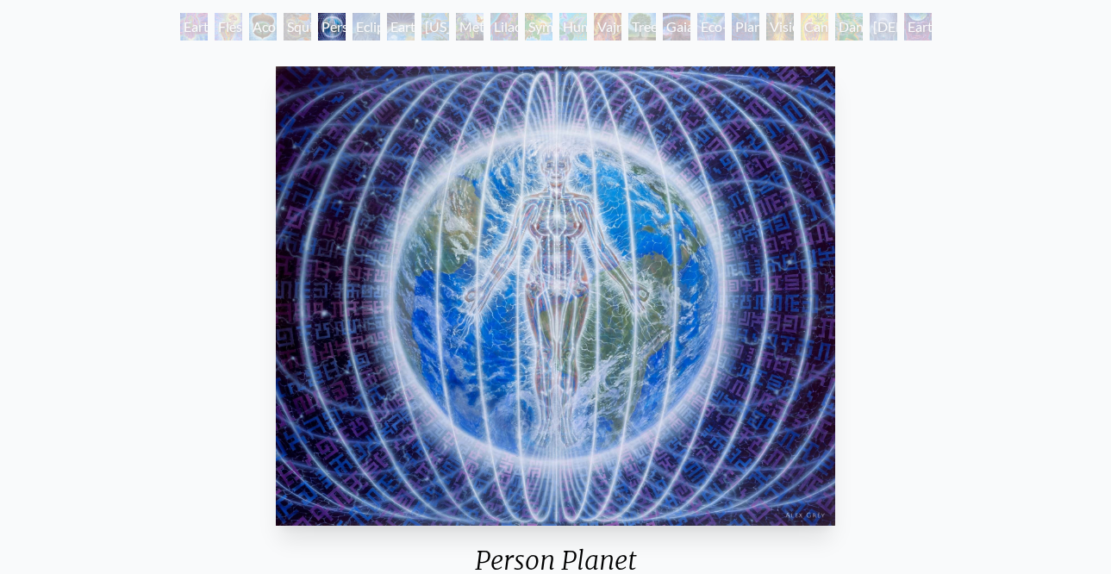
click at [396, 27] on div "Earth Energies" at bounding box center [401, 27] width 28 height 28
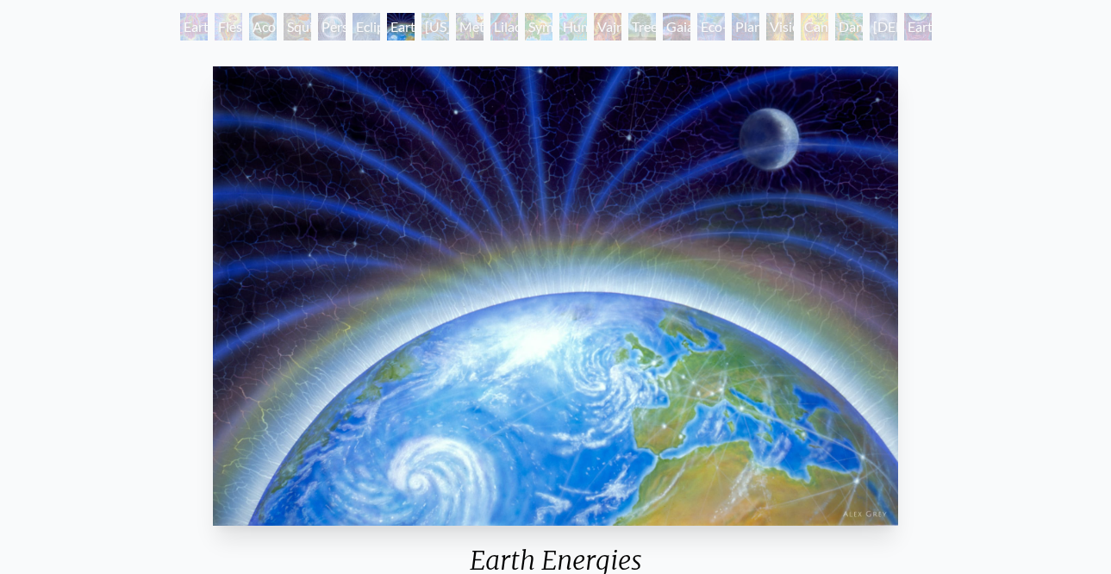
click at [466, 23] on div "Metamorphosis" at bounding box center [470, 27] width 28 height 28
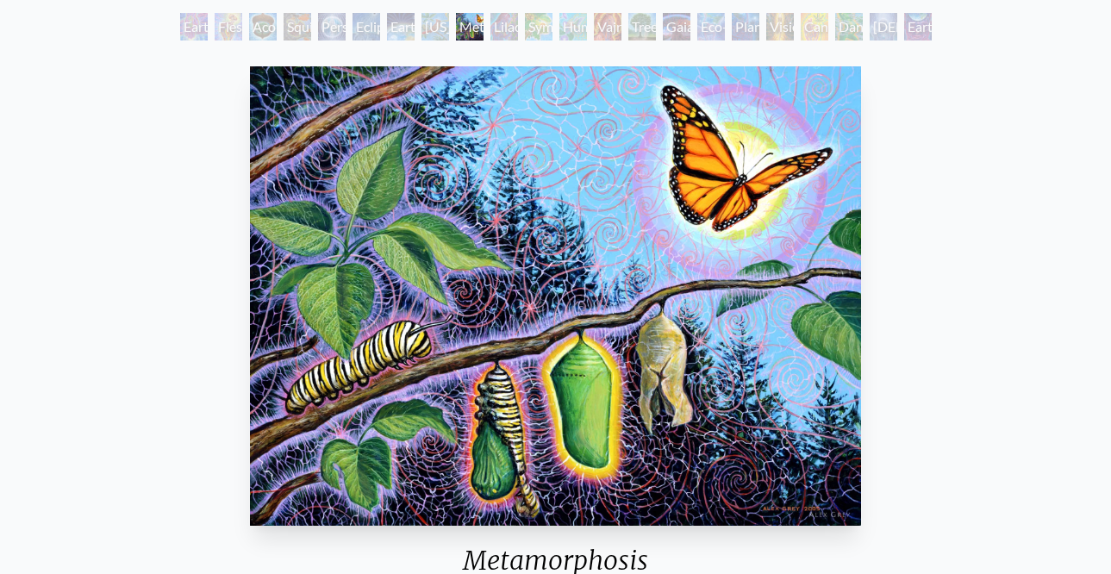
click at [541, 26] on div "Symbiosis: Gall Wasp & Oak Tree" at bounding box center [539, 27] width 28 height 28
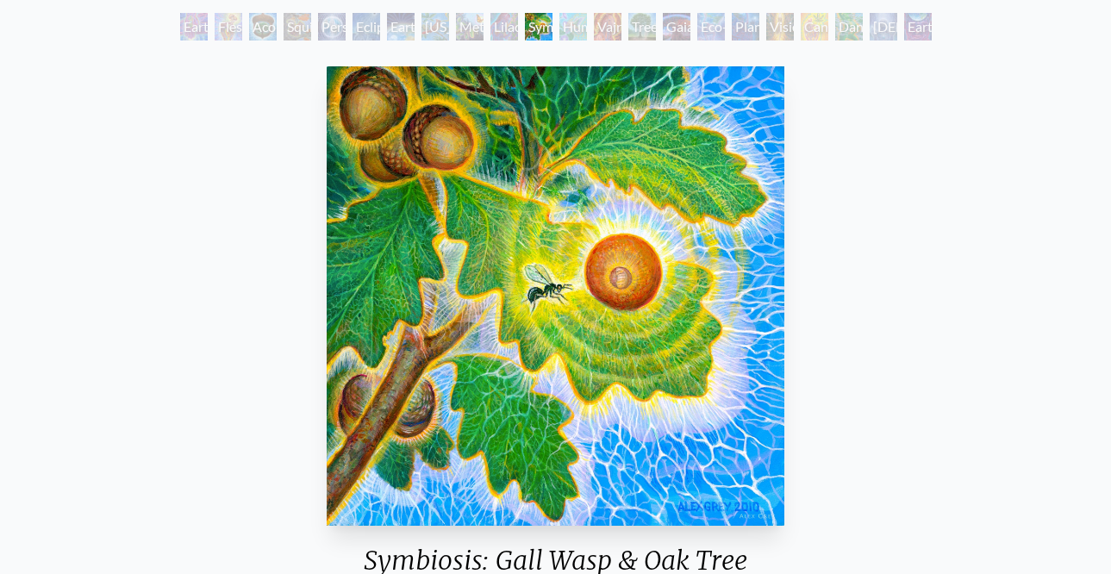
click at [656, 27] on div "Tree & Person" at bounding box center [642, 27] width 28 height 28
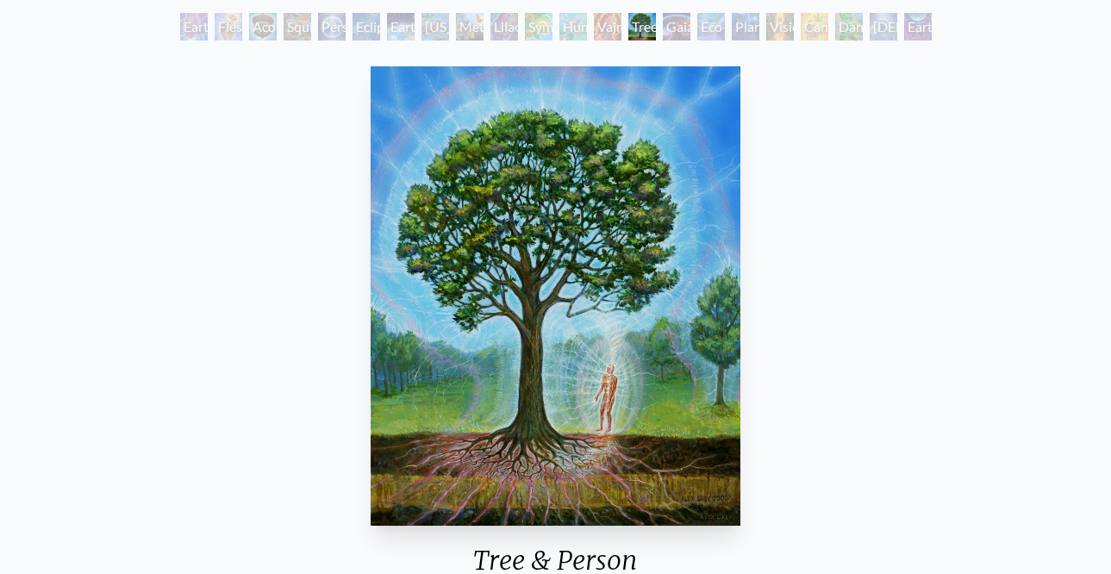
click at [705, 24] on div "Eco-Atlas" at bounding box center [711, 27] width 28 height 28
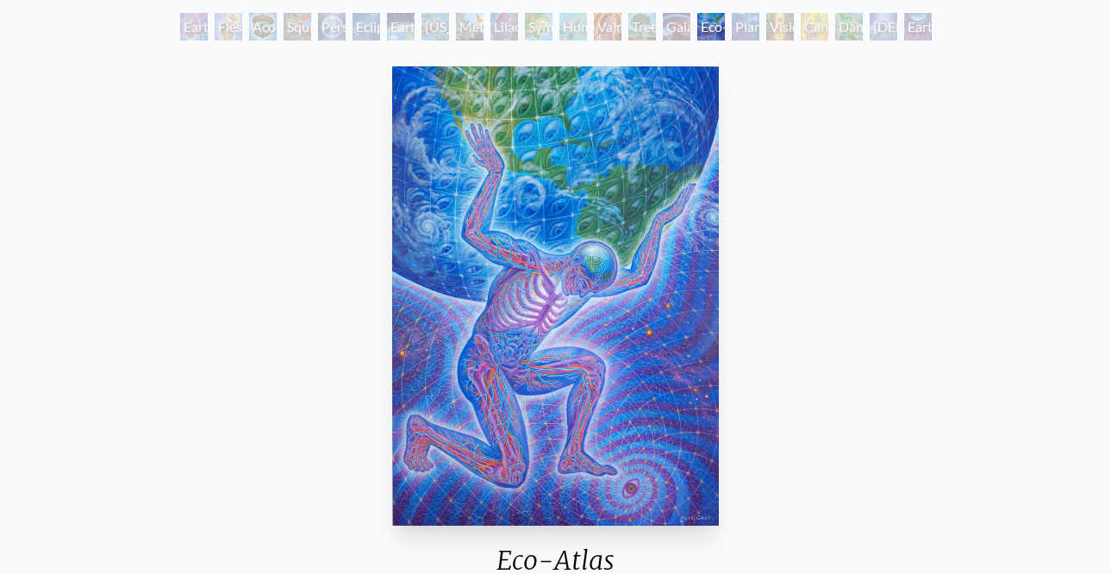
click at [759, 23] on div "Planetary Prayers" at bounding box center [746, 27] width 28 height 28
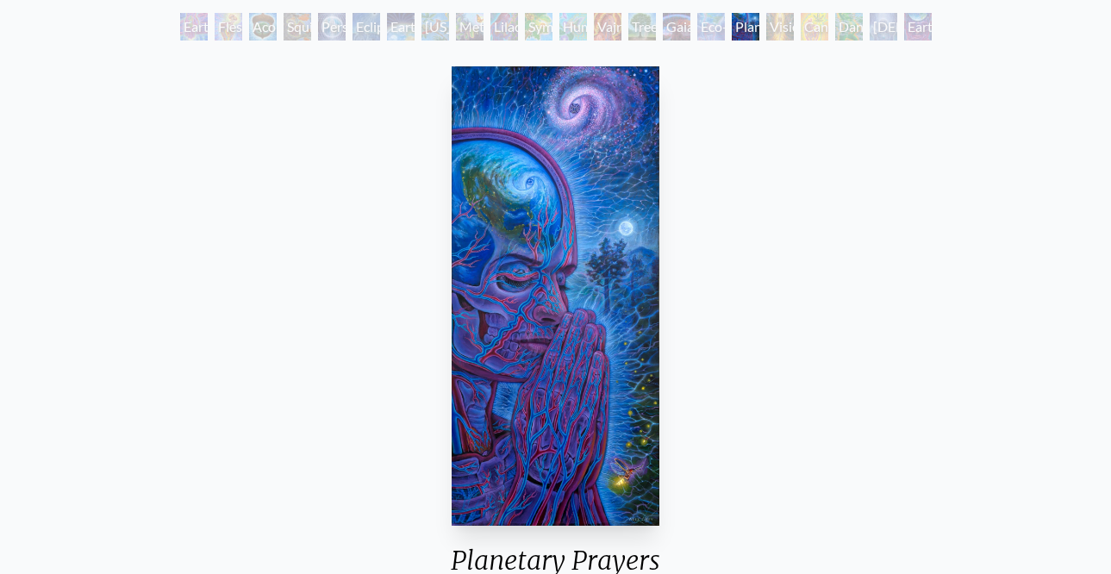
click at [888, 22] on div "Baptism in the Ocean of Awareness" at bounding box center [883, 27] width 28 height 28
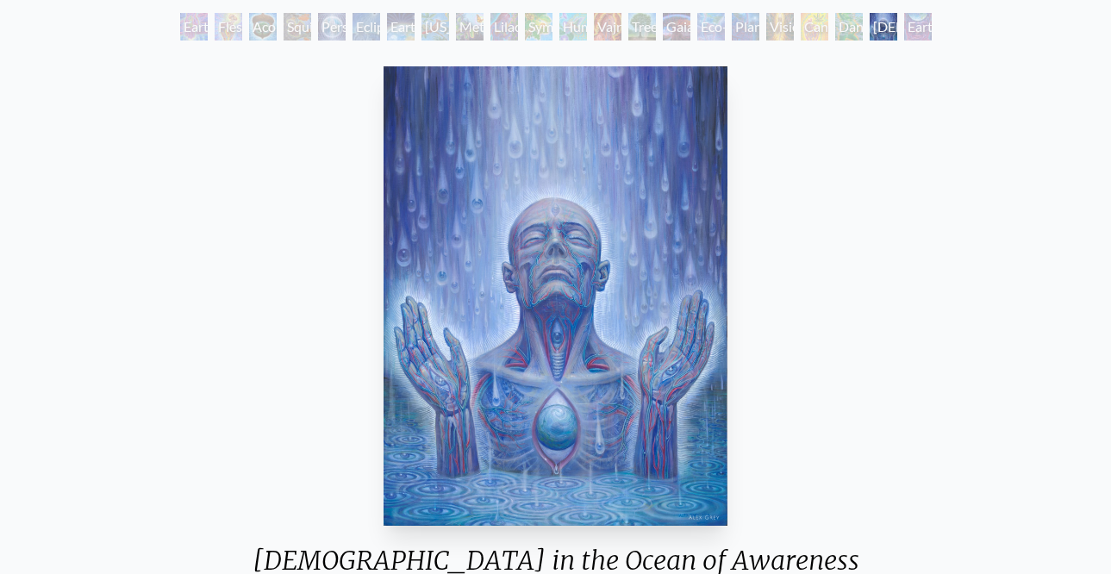
click at [923, 22] on div "Earthmind" at bounding box center [918, 27] width 28 height 28
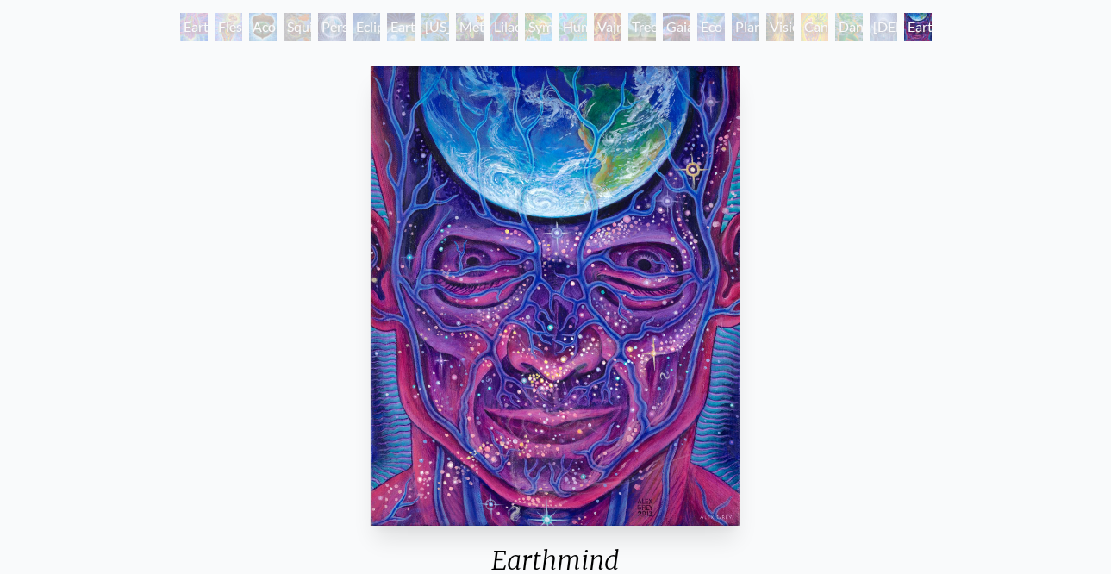
click at [316, 127] on div "Earthmind 2013, acrylic on linen, 16 x 20 in. Visit the CoSM Shop" at bounding box center [555, 396] width 1083 height 675
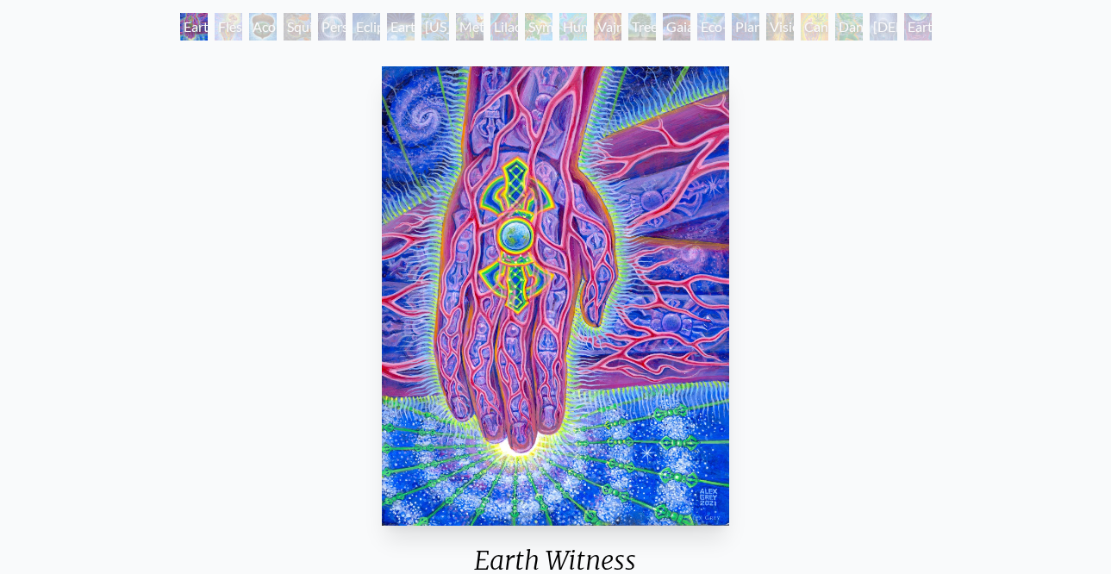
click at [231, 25] on div "Flesh of the Gods" at bounding box center [229, 27] width 28 height 28
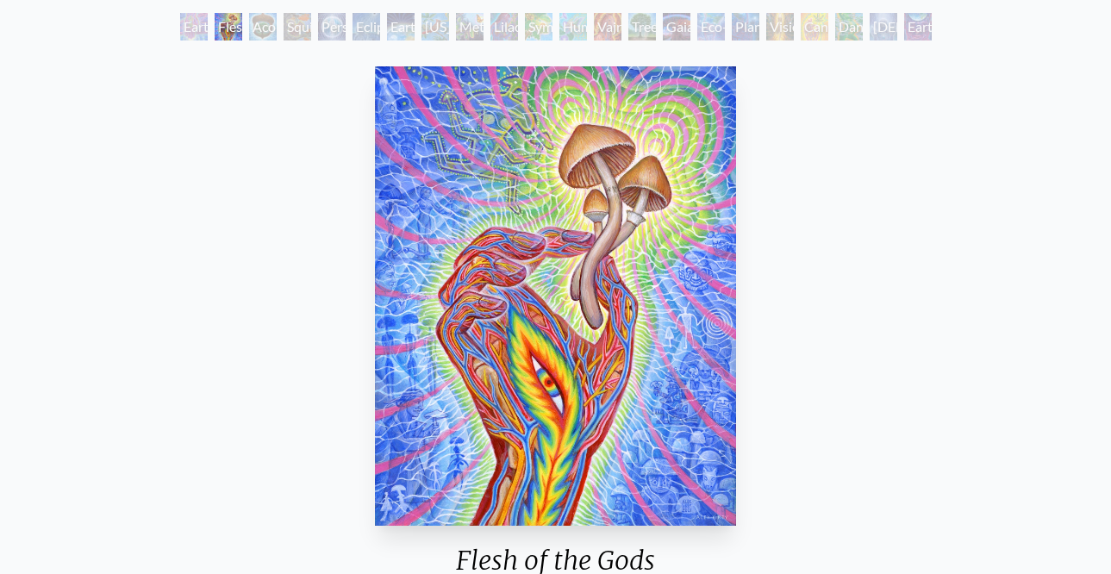
click at [308, 25] on div "Squirrel" at bounding box center [297, 27] width 28 height 28
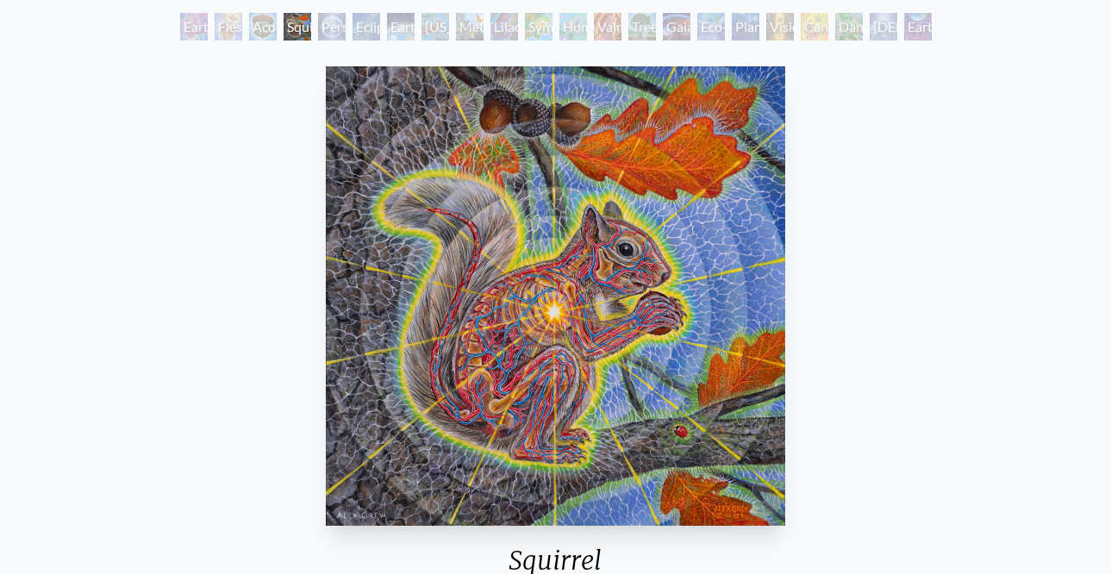
click at [340, 24] on div "Person Planet" at bounding box center [332, 27] width 28 height 28
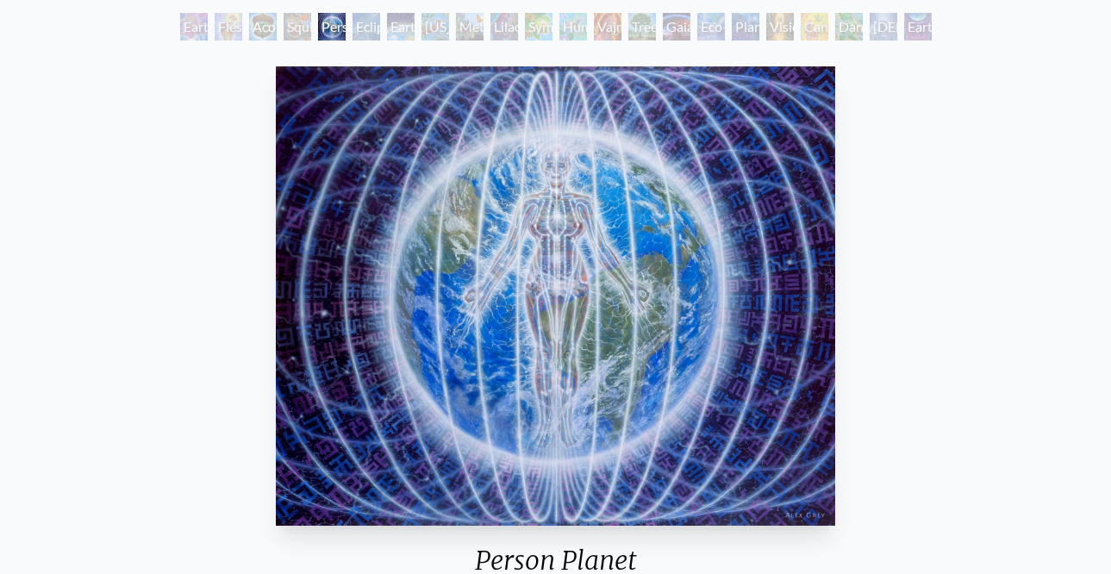
click at [391, 26] on div "Earth Energies" at bounding box center [401, 27] width 28 height 28
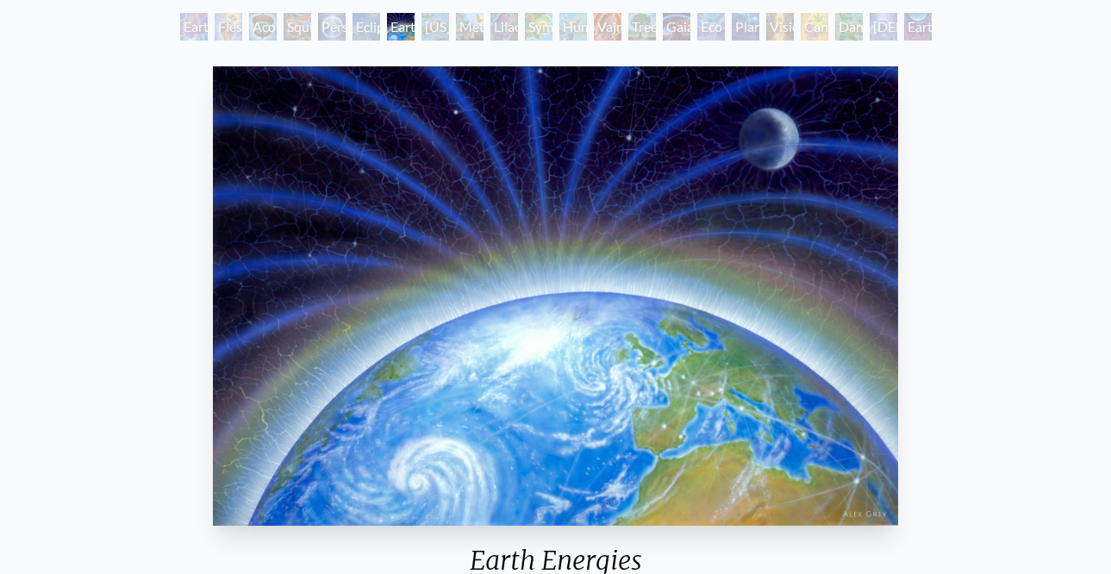
click at [464, 28] on div "Metamorphosis" at bounding box center [470, 27] width 28 height 28
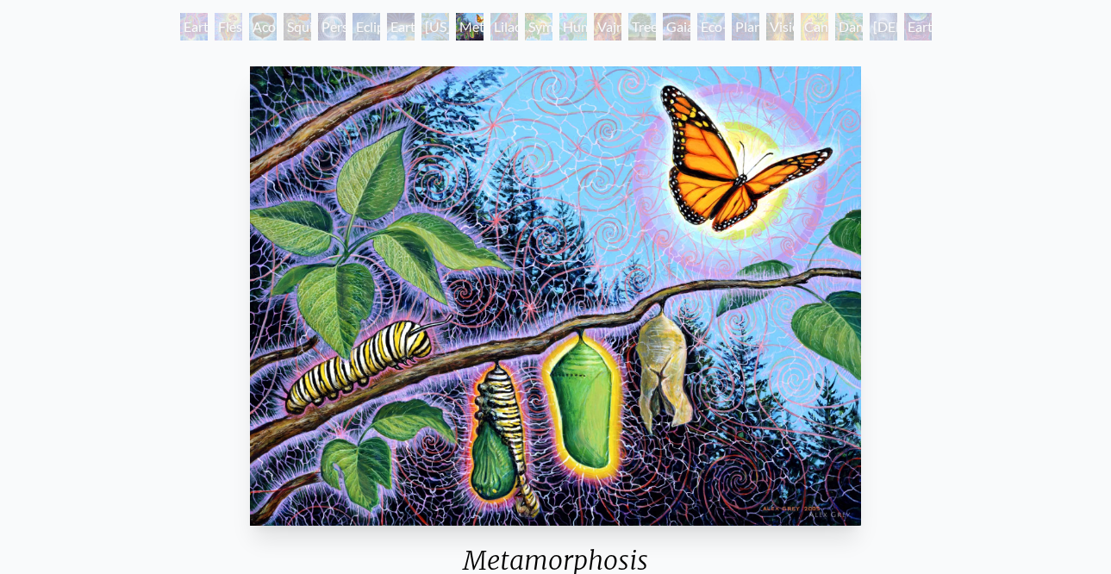
click at [539, 28] on div "Symbiosis: Gall Wasp & Oak Tree" at bounding box center [539, 27] width 28 height 28
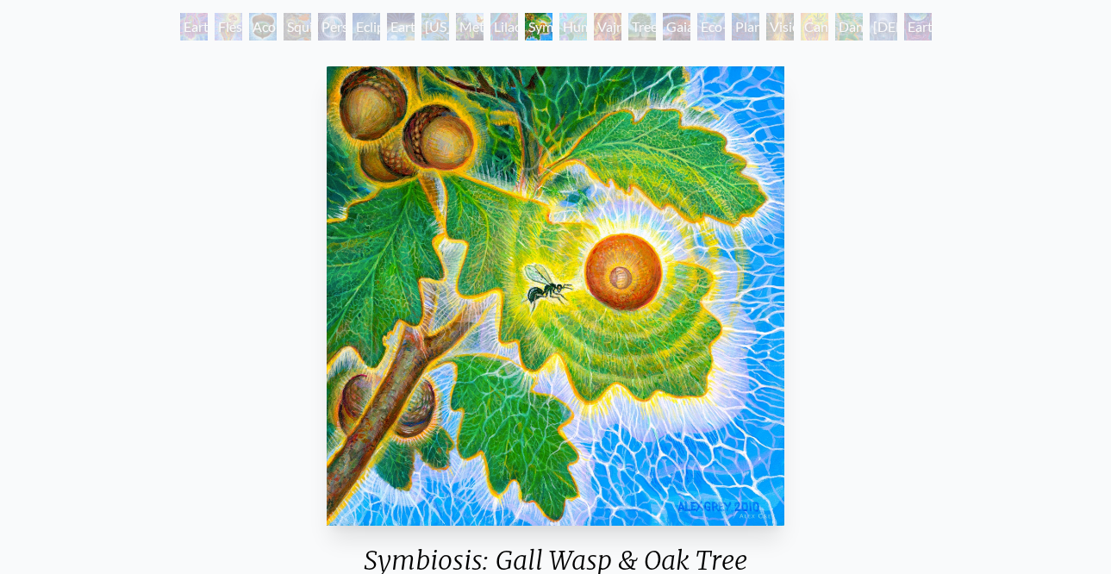
click at [656, 29] on div "Tree & Person" at bounding box center [642, 27] width 28 height 28
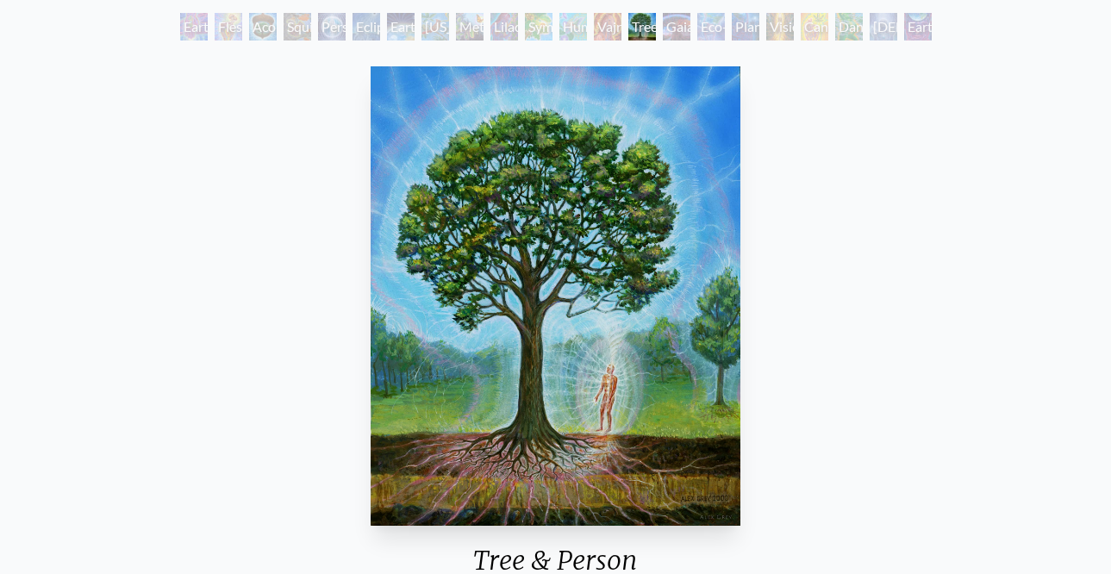
click at [702, 27] on div "Eco-Atlas" at bounding box center [711, 27] width 28 height 28
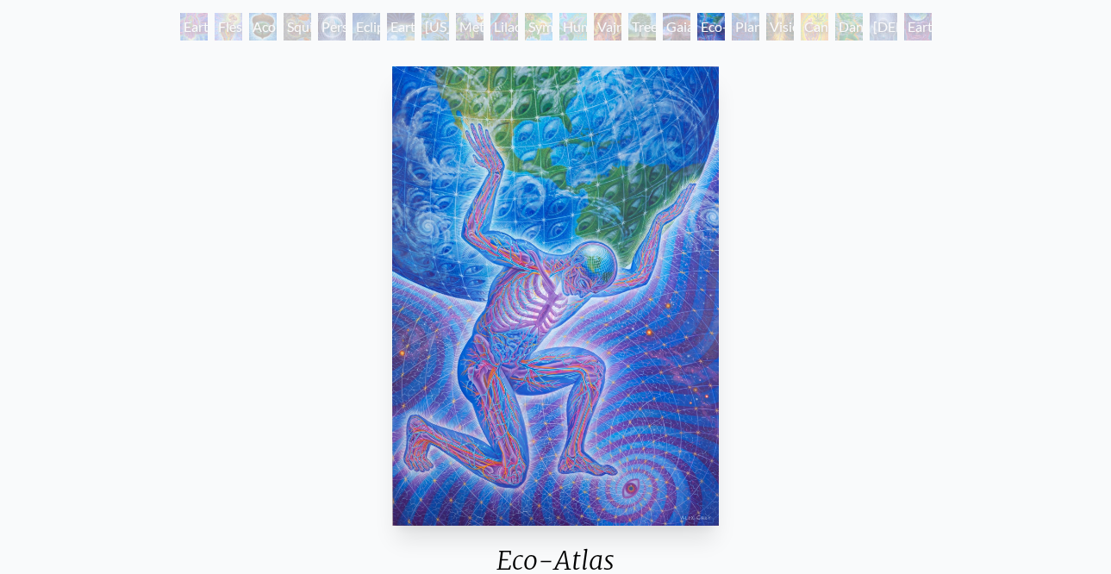
click at [756, 25] on div "Planetary Prayers" at bounding box center [746, 27] width 28 height 28
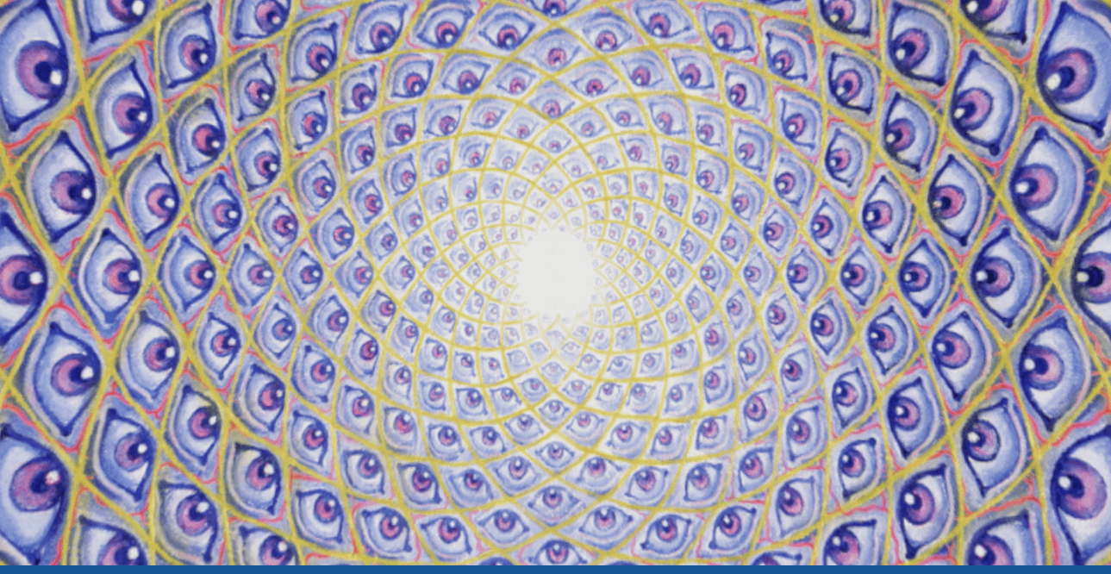
scroll to position [53, 0]
